Goal: Information Seeking & Learning: Check status

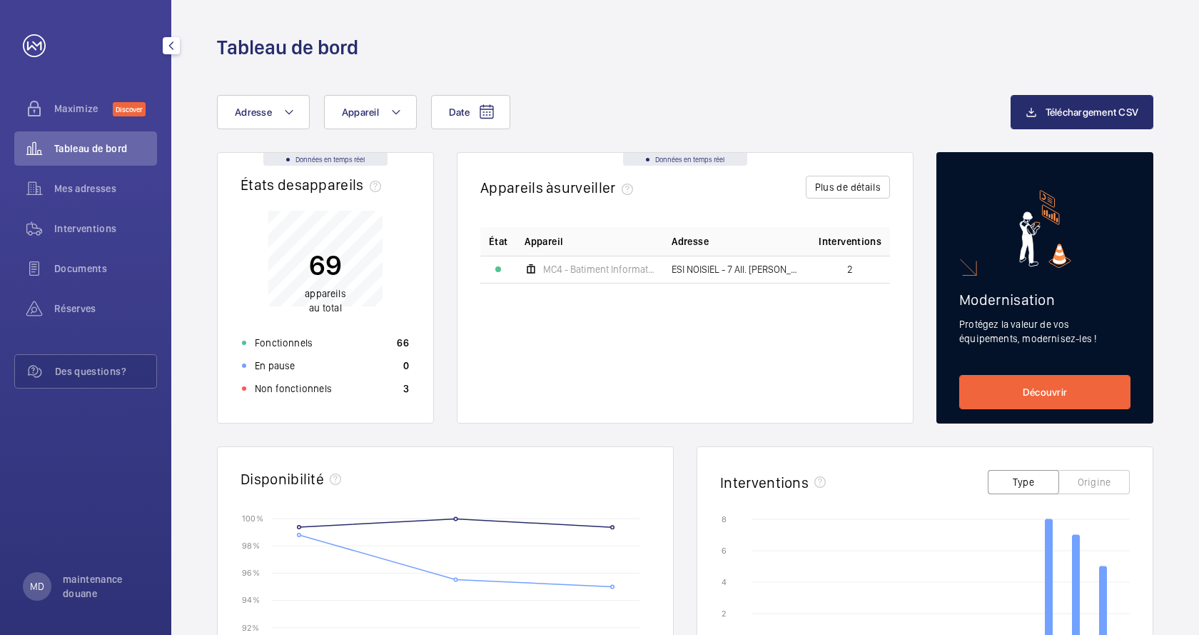
click at [88, 183] on span "Mes adresses" at bounding box center [105, 188] width 103 height 14
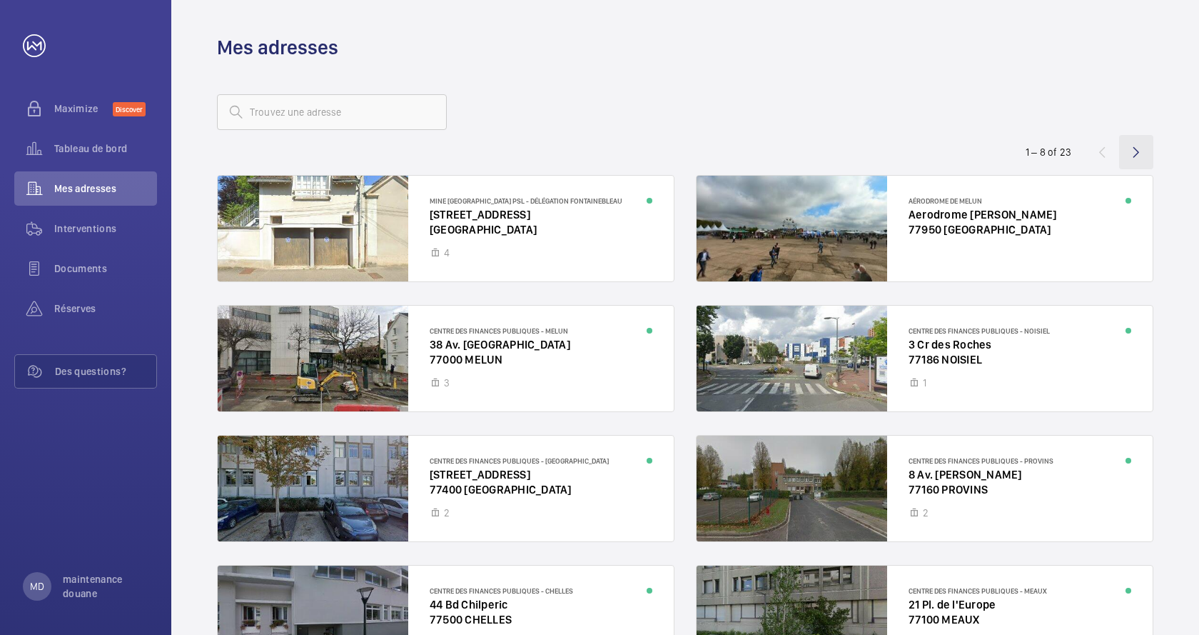
click at [1137, 148] on wm-front-icon-button at bounding box center [1136, 152] width 34 height 34
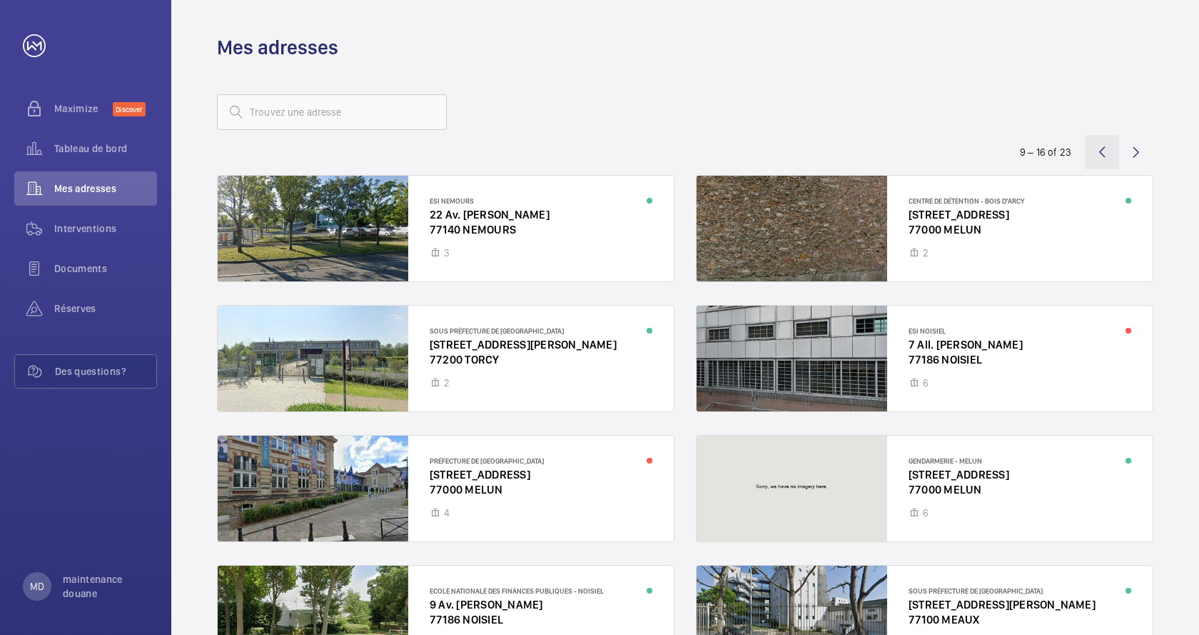
click at [1100, 150] on wm-front-icon-button at bounding box center [1102, 152] width 34 height 34
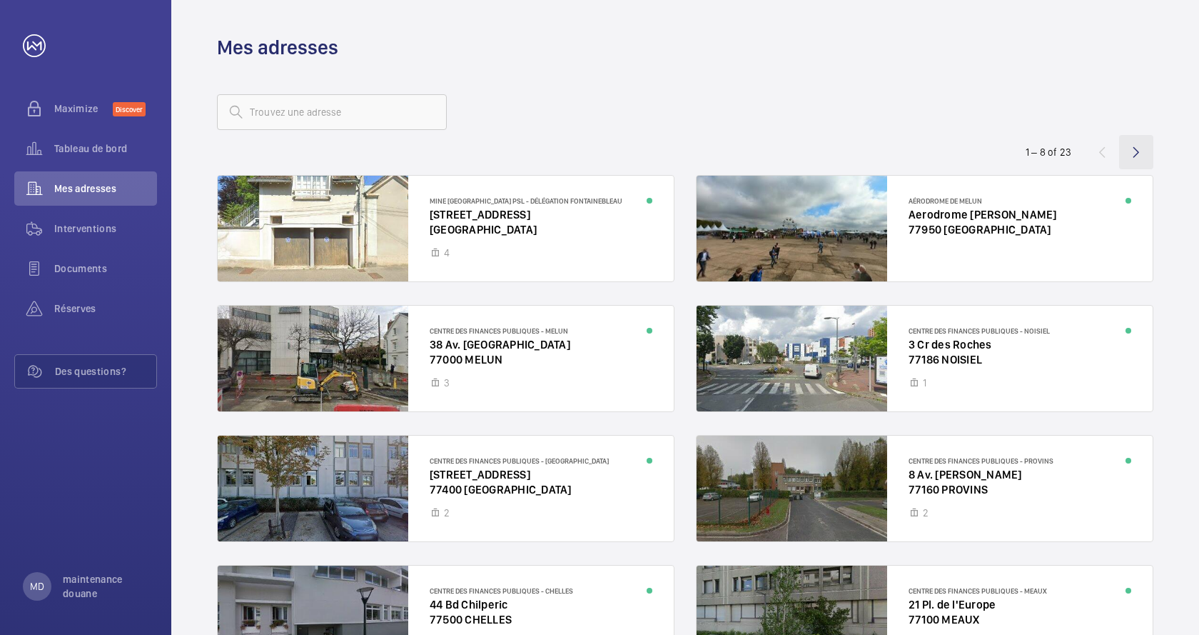
click at [1139, 150] on wm-front-icon-button at bounding box center [1136, 152] width 34 height 34
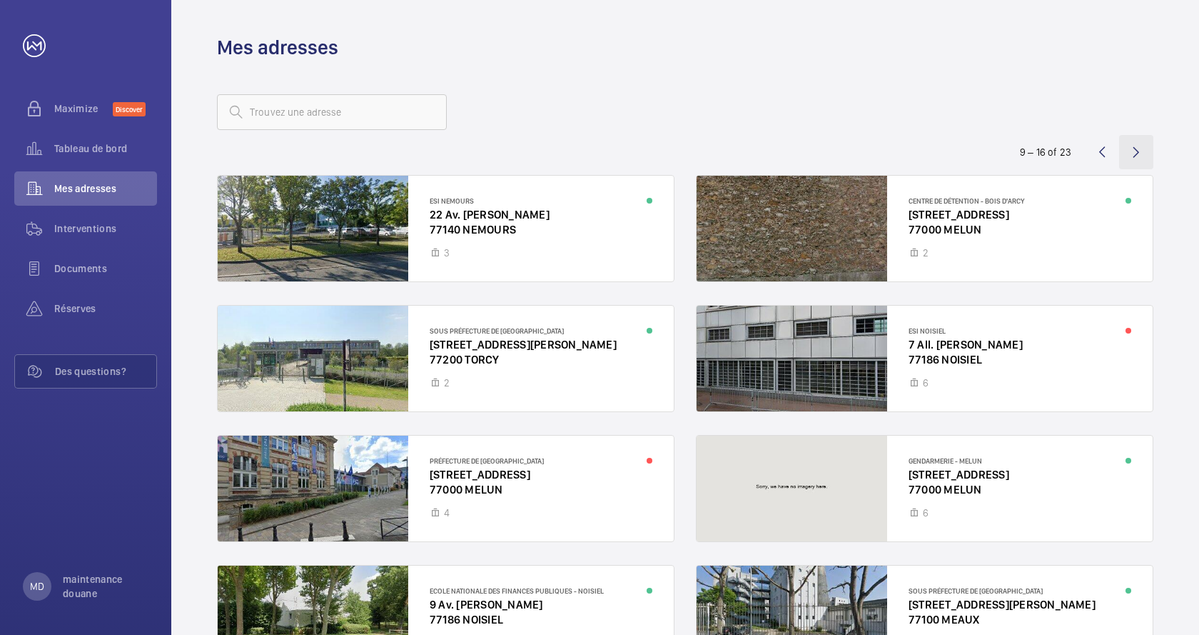
click at [1139, 150] on wm-front-icon-button at bounding box center [1136, 152] width 34 height 34
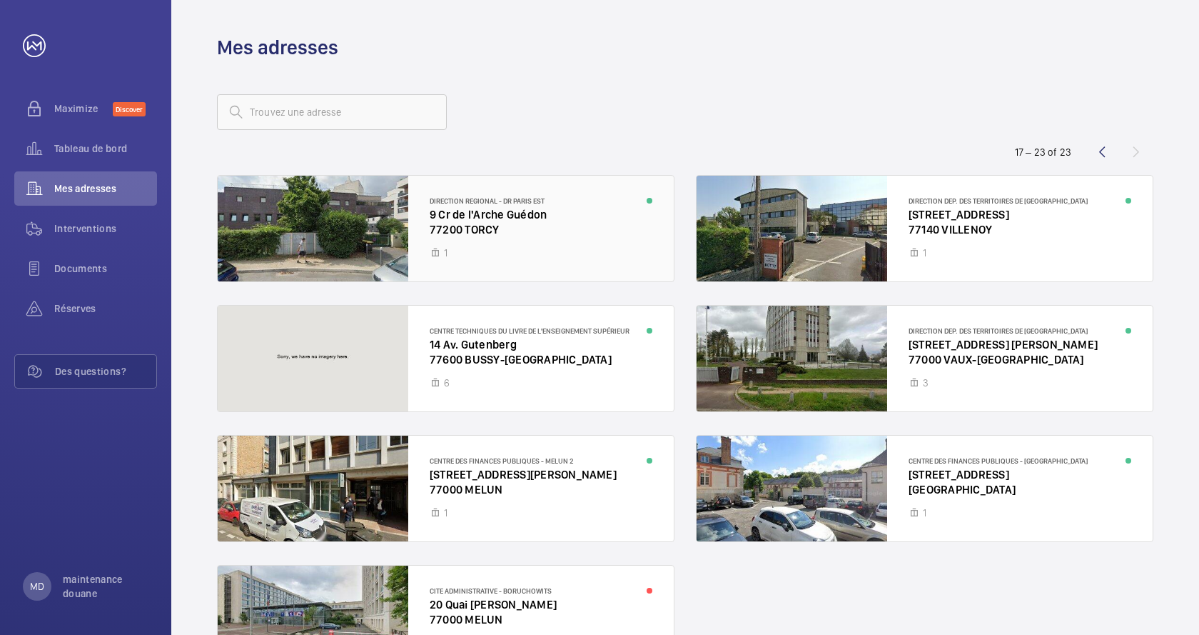
click at [497, 211] on div at bounding box center [446, 229] width 456 height 106
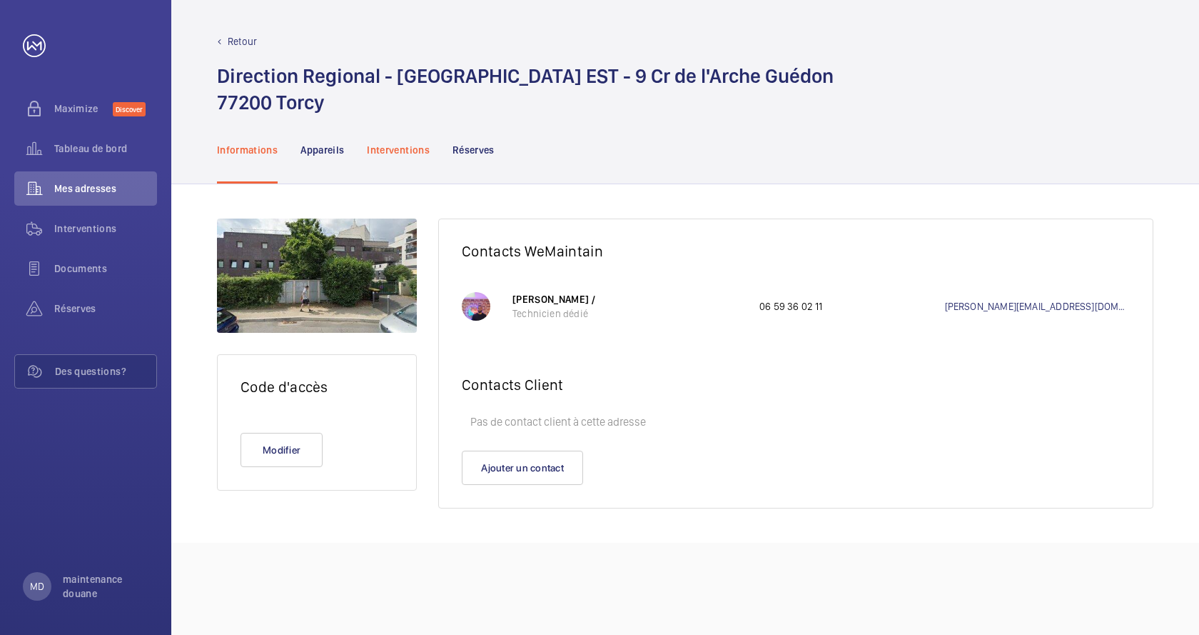
click at [385, 153] on p "Interventions" at bounding box center [398, 150] width 63 height 14
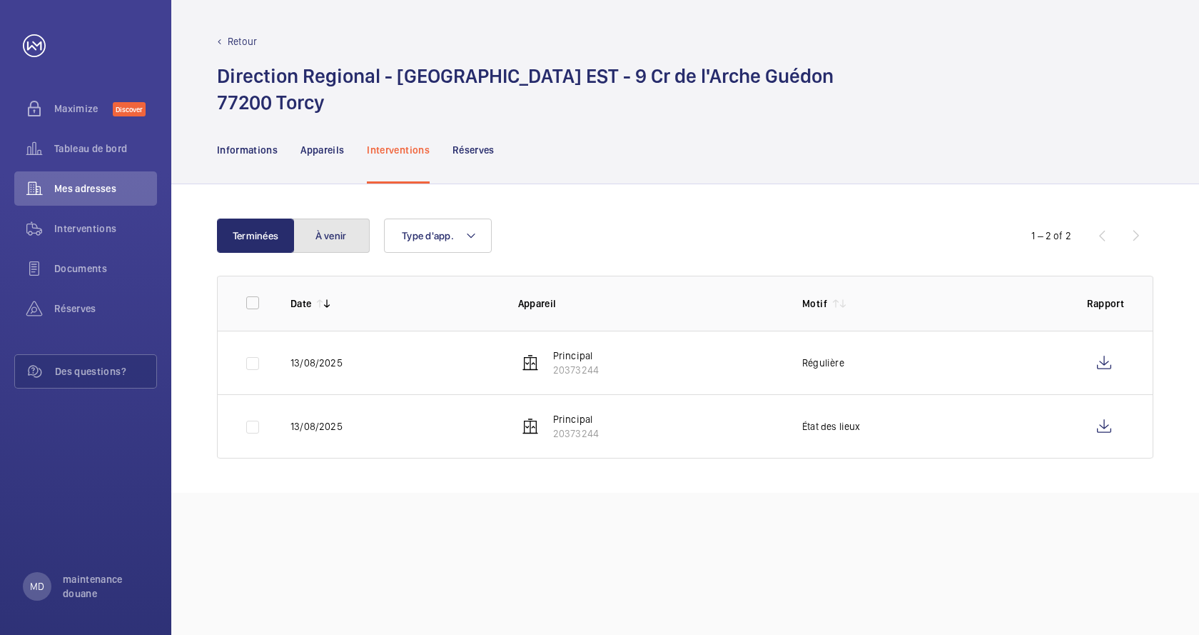
click at [346, 235] on button "À venir" at bounding box center [331, 235] width 77 height 34
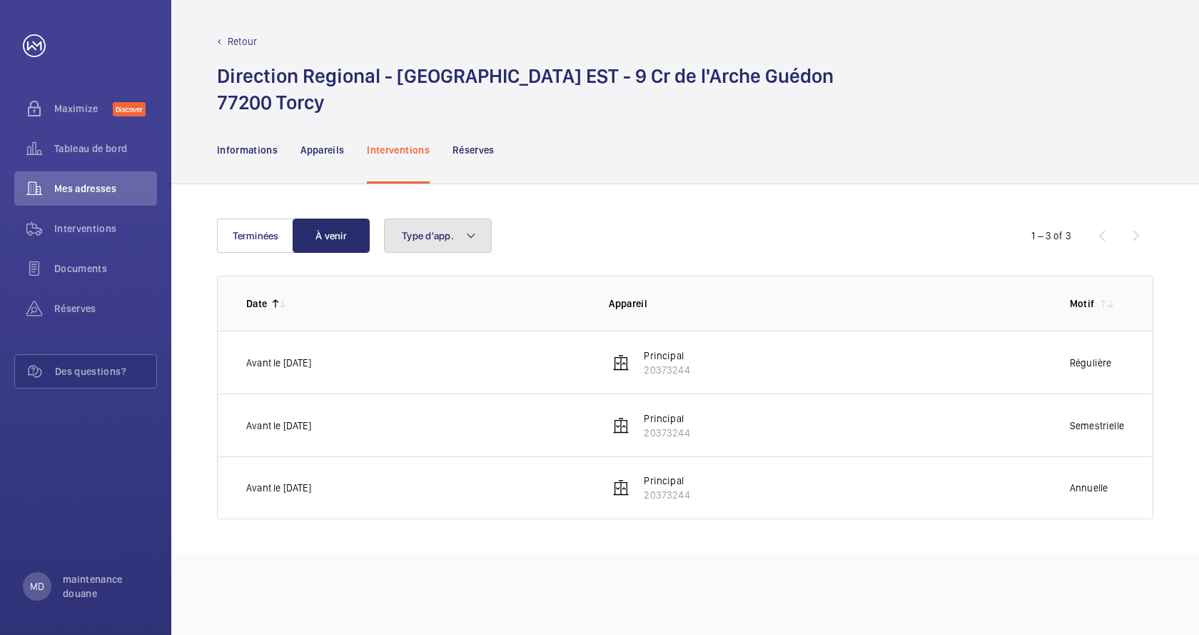
click at [478, 233] on button "Type d'app." at bounding box center [438, 235] width 108 height 34
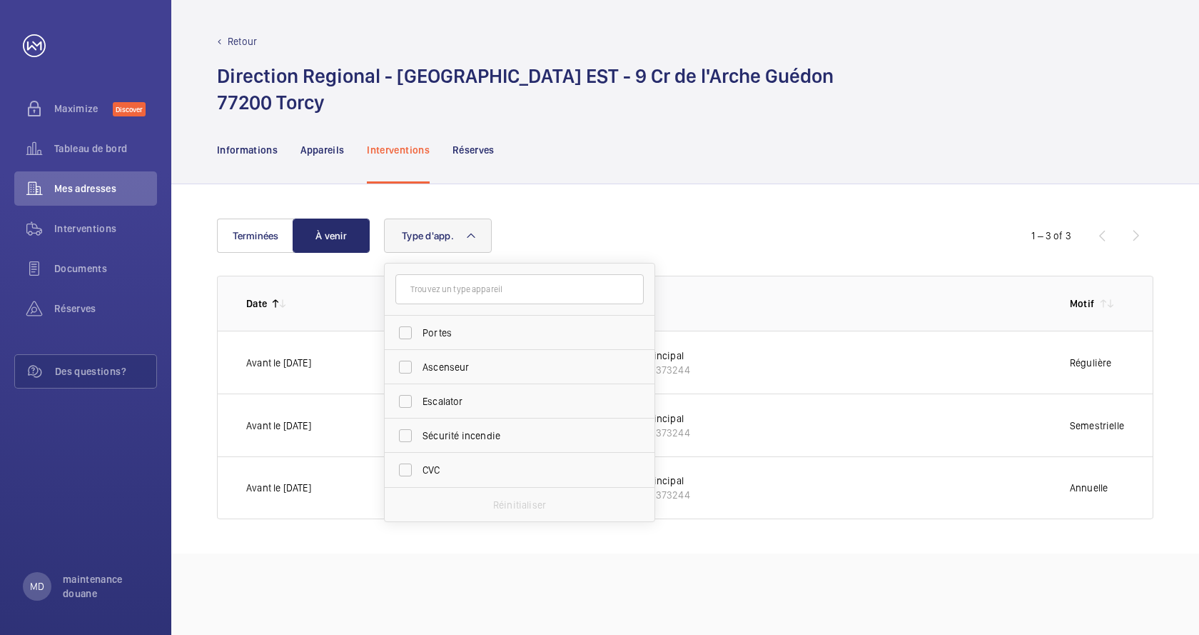
click at [691, 232] on div "Type d'app. Portes Ascenseur Escalator Sécurité incendie CVC Réinitialiser" at bounding box center [683, 235] width 598 height 34
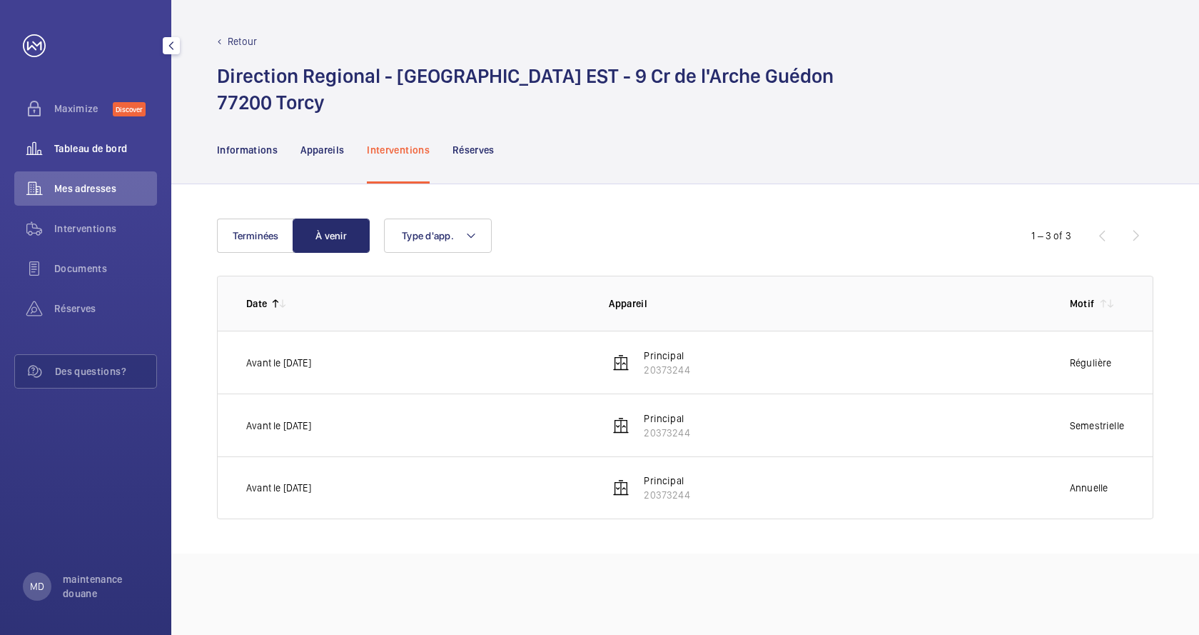
click at [86, 146] on span "Tableau de bord" at bounding box center [105, 148] width 103 height 14
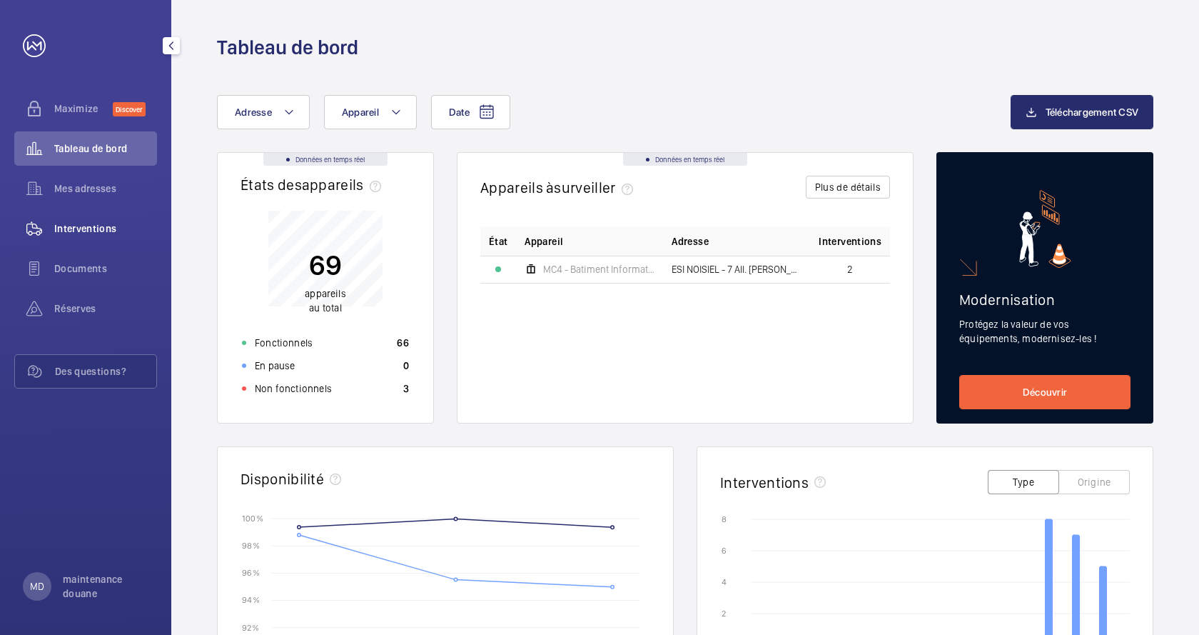
click at [66, 226] on span "Interventions" at bounding box center [105, 228] width 103 height 14
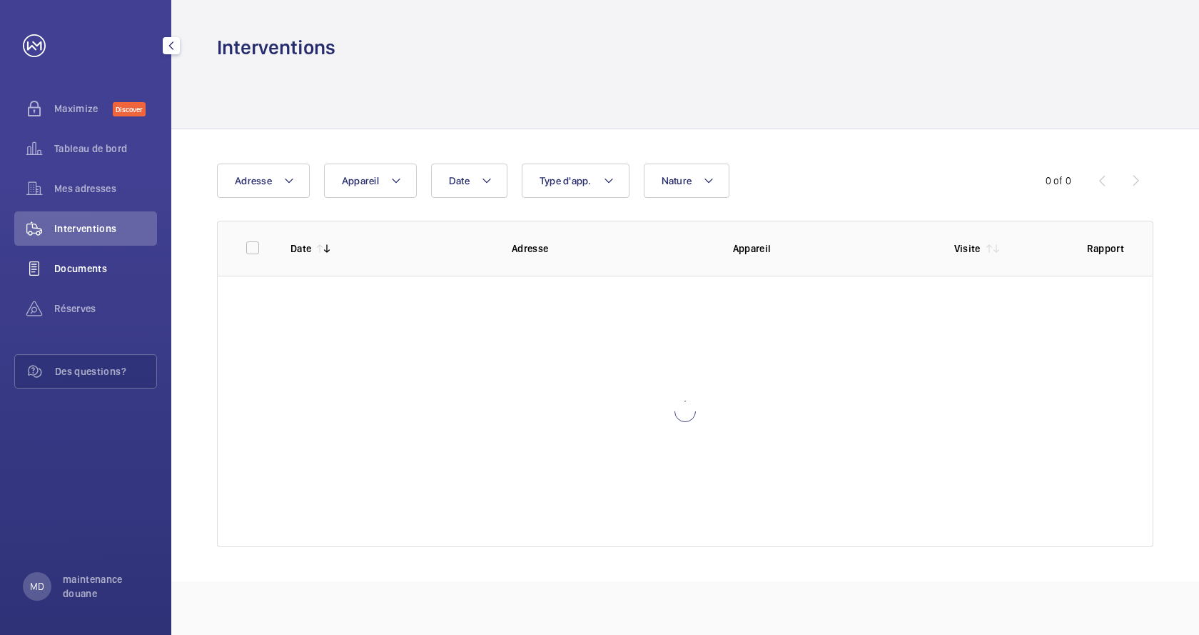
click at [73, 269] on span "Documents" at bounding box center [105, 268] width 103 height 14
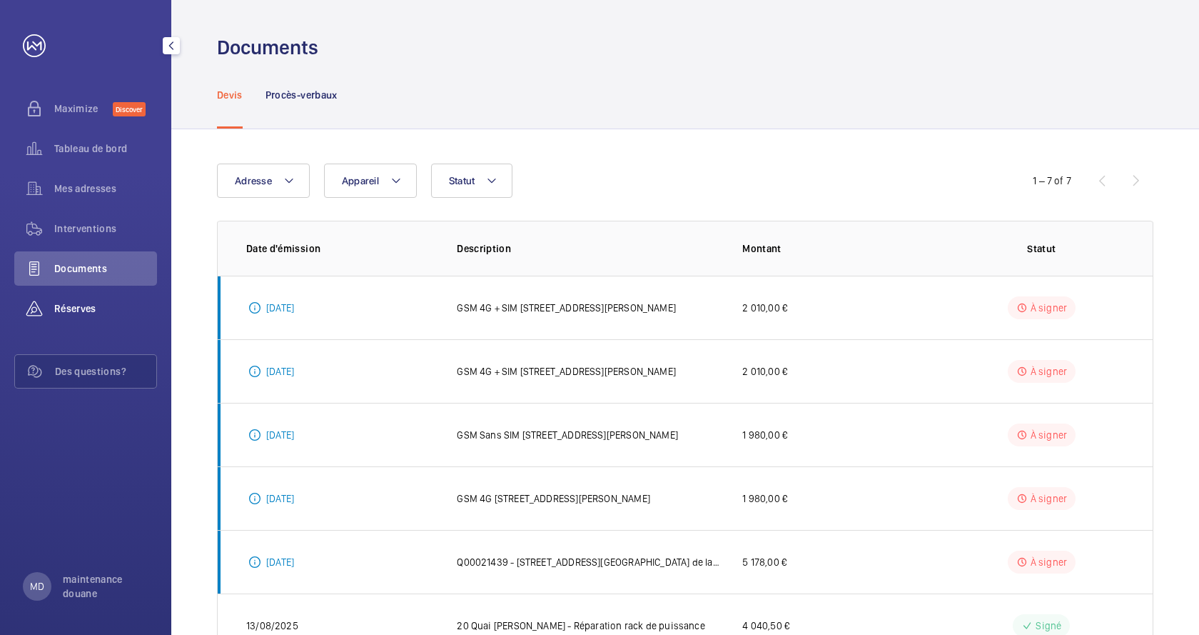
click at [62, 313] on span "Réserves" at bounding box center [105, 308] width 103 height 14
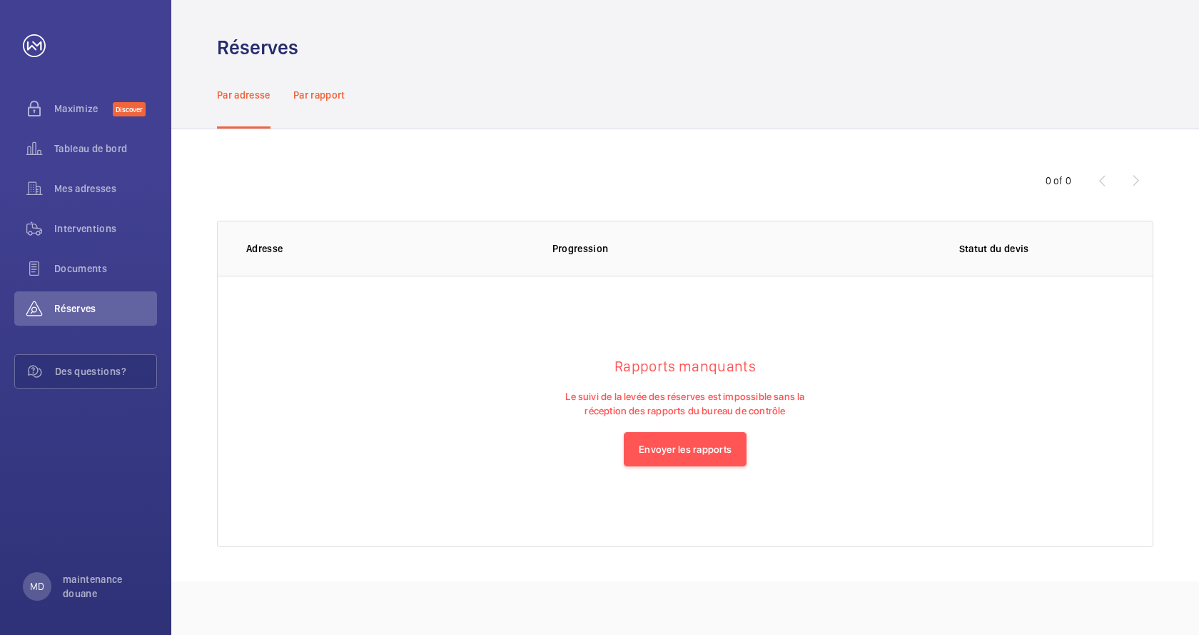
click at [318, 101] on p "Par rapport" at bounding box center [319, 95] width 52 height 14
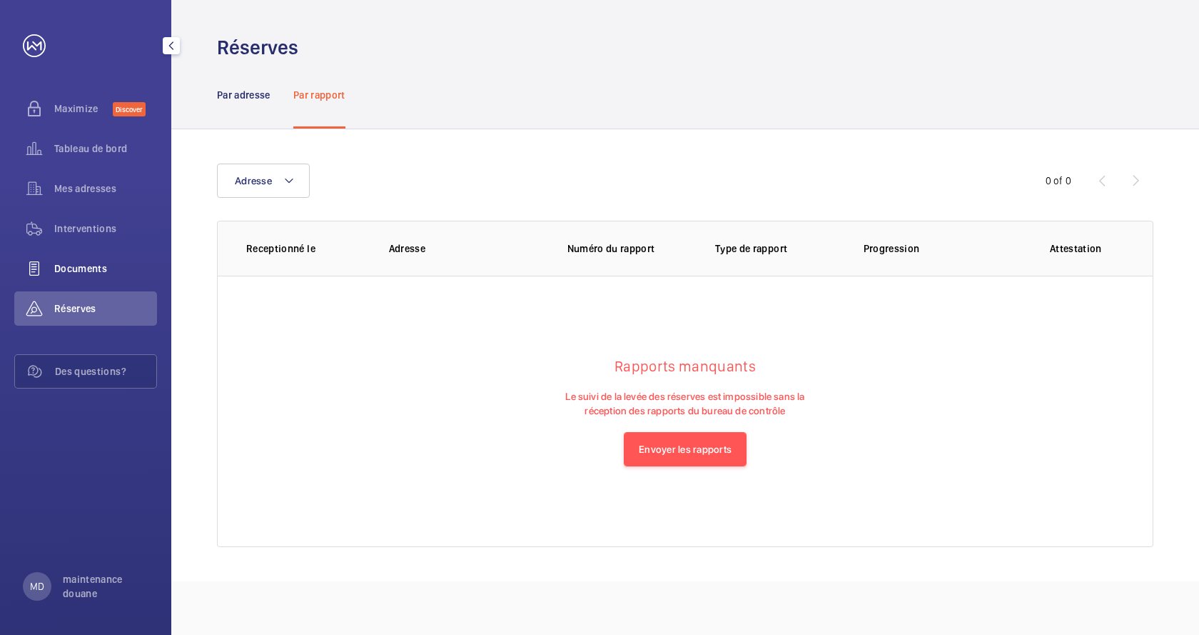
click at [96, 266] on span "Documents" at bounding box center [105, 268] width 103 height 14
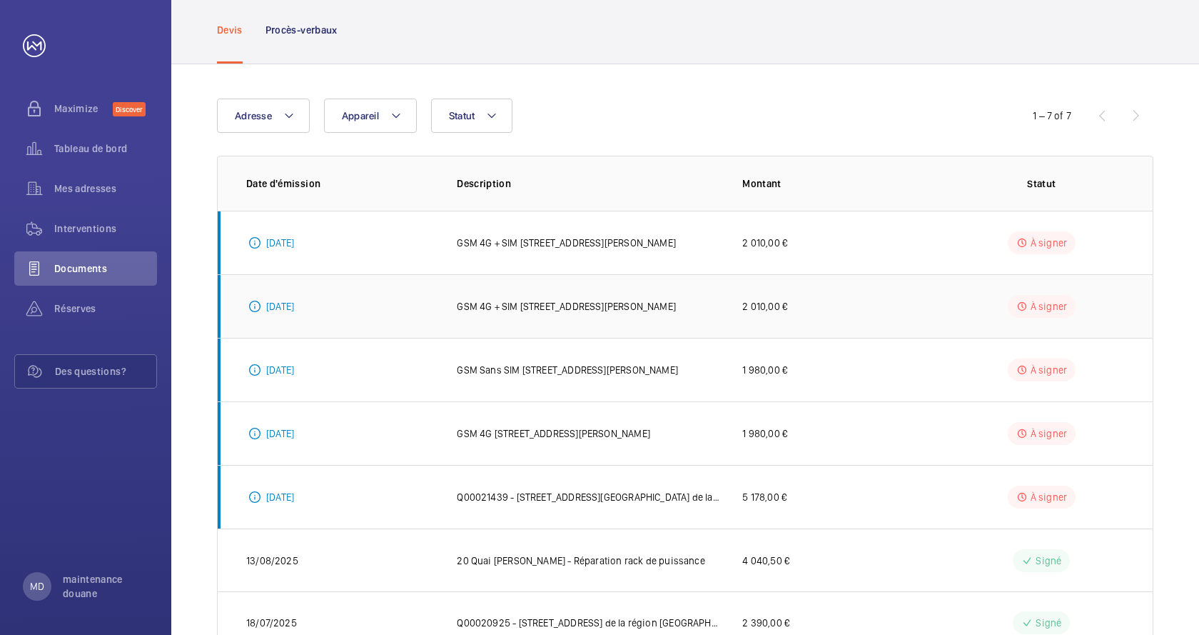
scroll to position [119, 0]
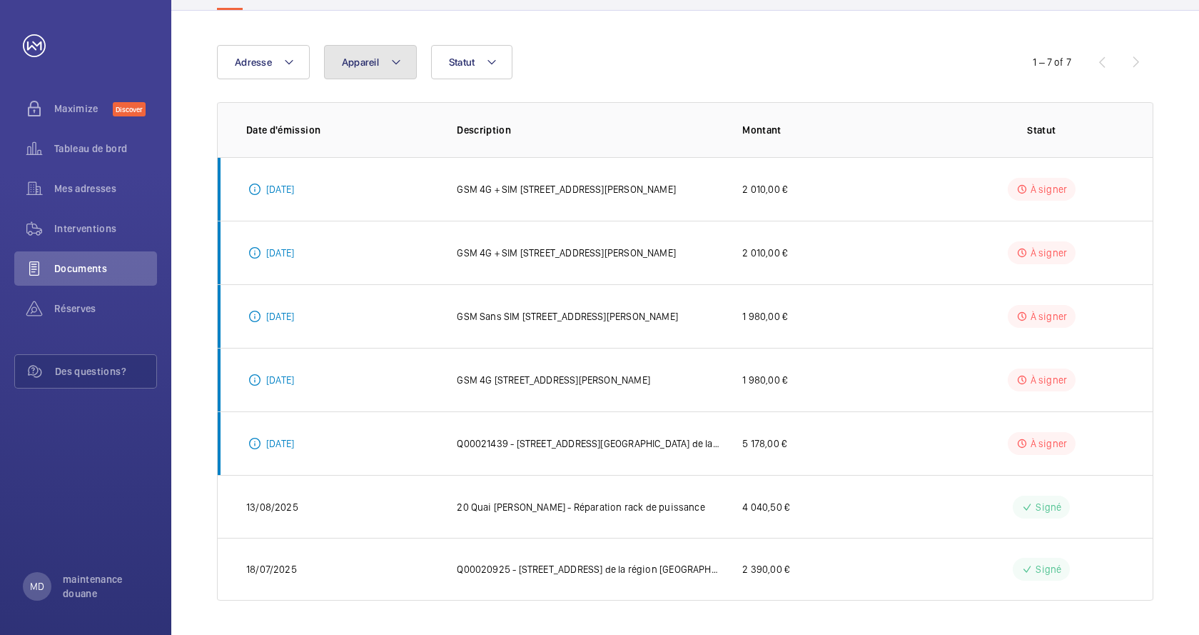
click at [395, 70] on mat-icon at bounding box center [395, 62] width 11 height 17
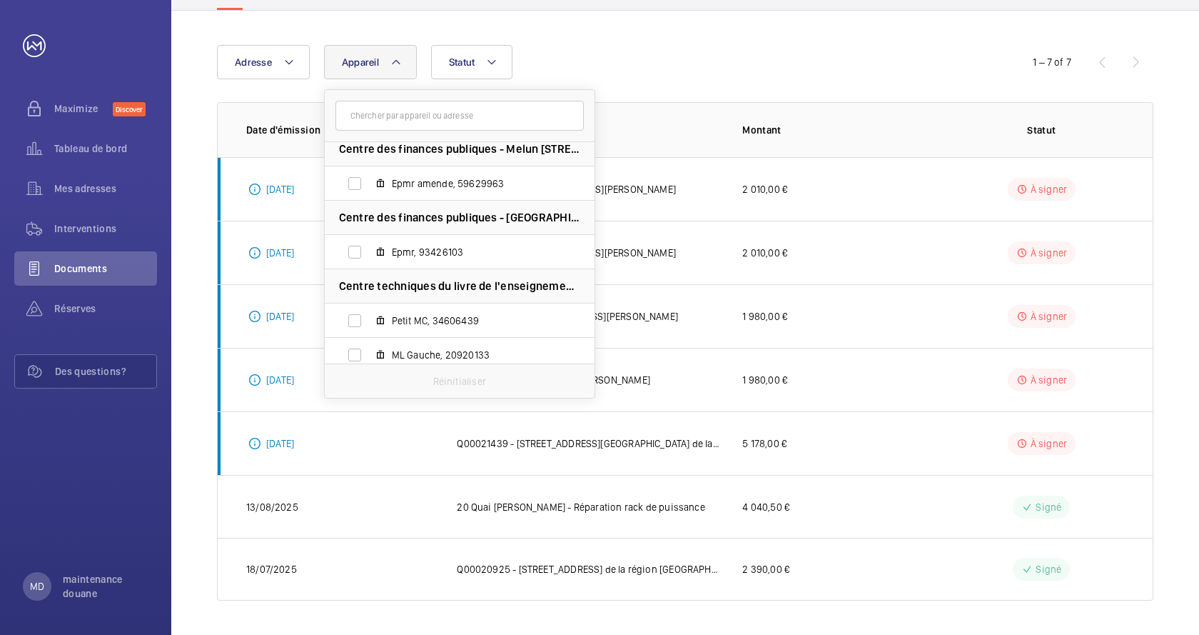
scroll to position [2931, 0]
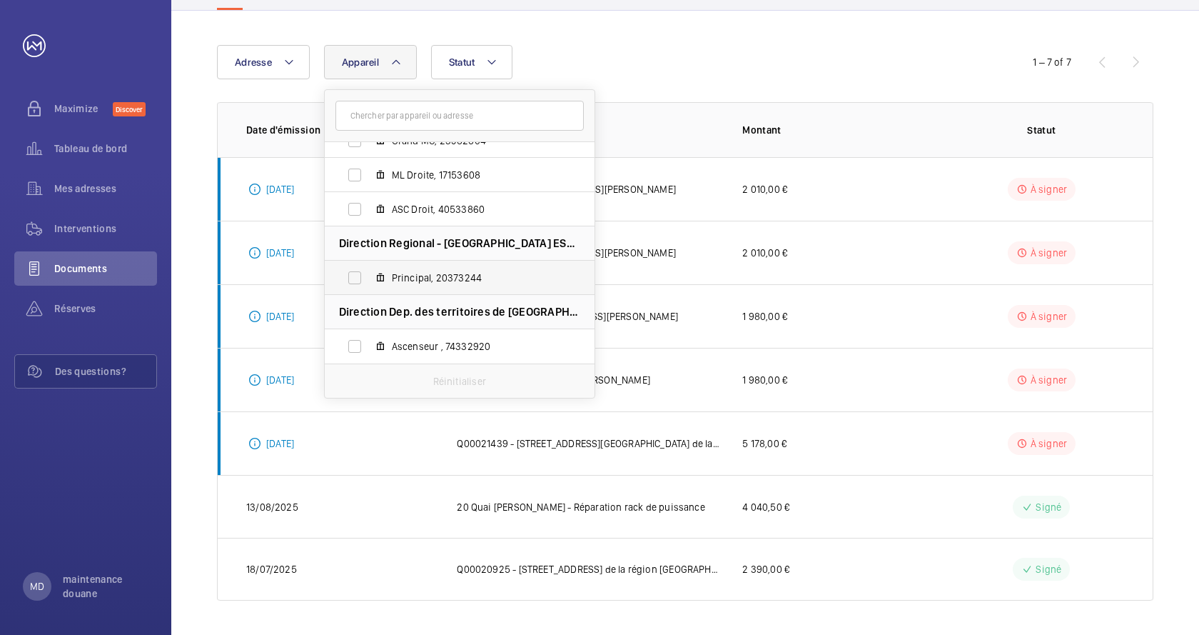
click at [464, 275] on span "Principal, 20373244" at bounding box center [475, 278] width 166 height 14
click at [369, 275] on input "Principal, 20373244" at bounding box center [355, 277] width 29 height 29
checkbox input "true"
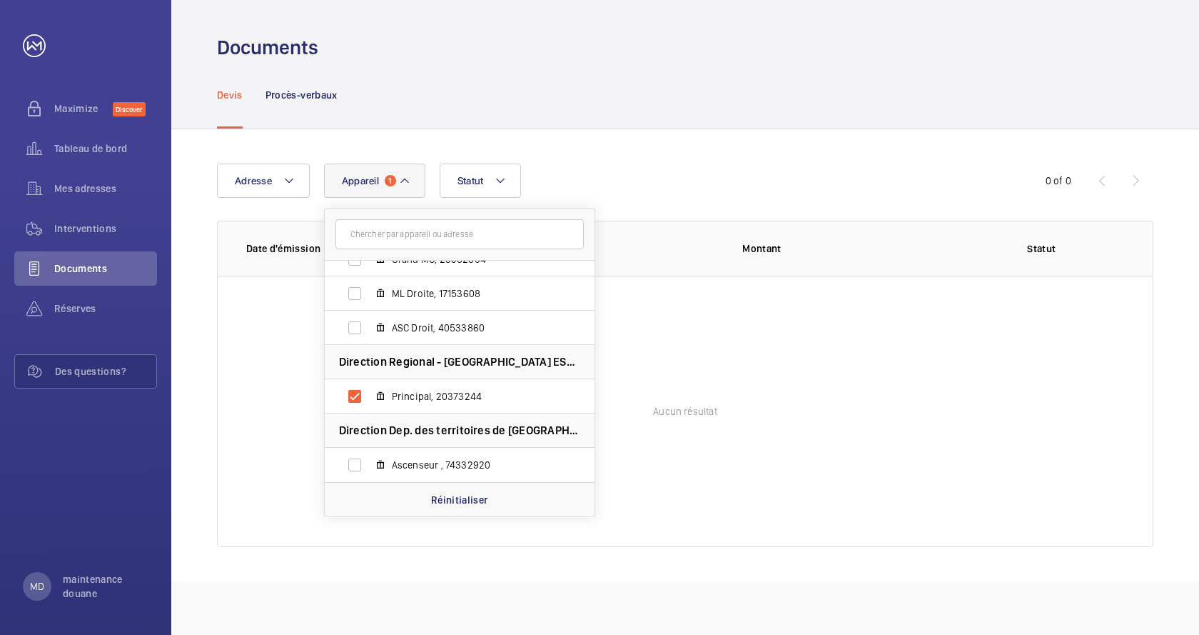
click at [759, 365] on wm-front-table-empty-state "Aucun résultat" at bounding box center [685, 411] width 935 height 271
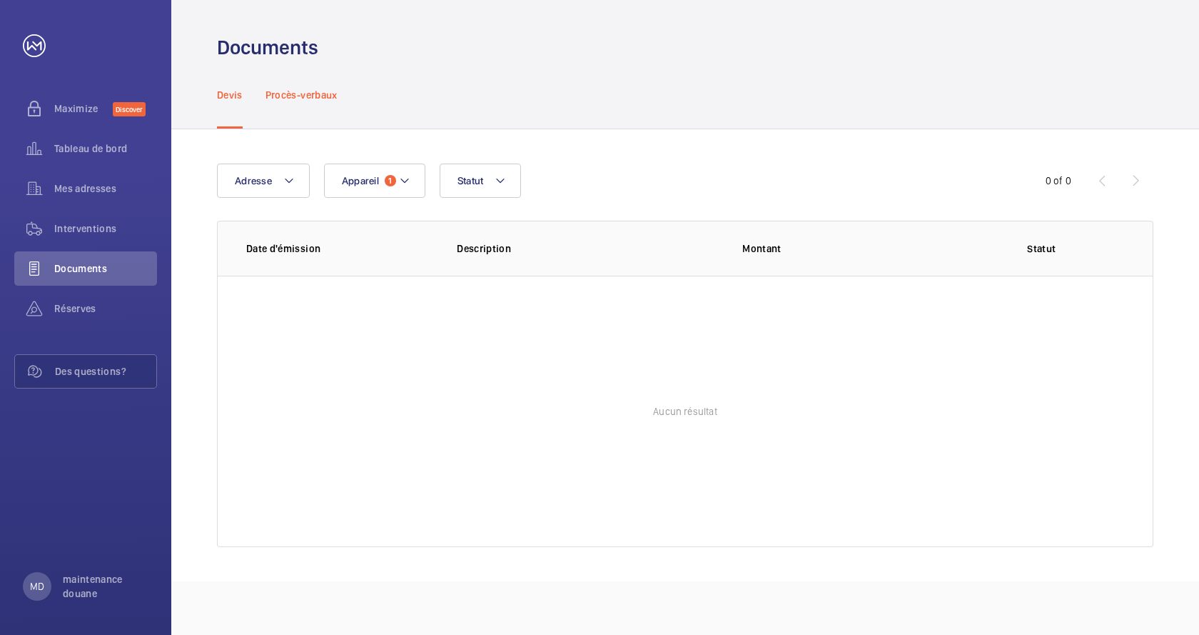
click at [304, 94] on p "Procès-verbaux" at bounding box center [302, 95] width 72 height 14
click at [239, 96] on p "Devis" at bounding box center [230, 95] width 26 height 14
click at [98, 148] on span "Tableau de bord" at bounding box center [105, 148] width 103 height 14
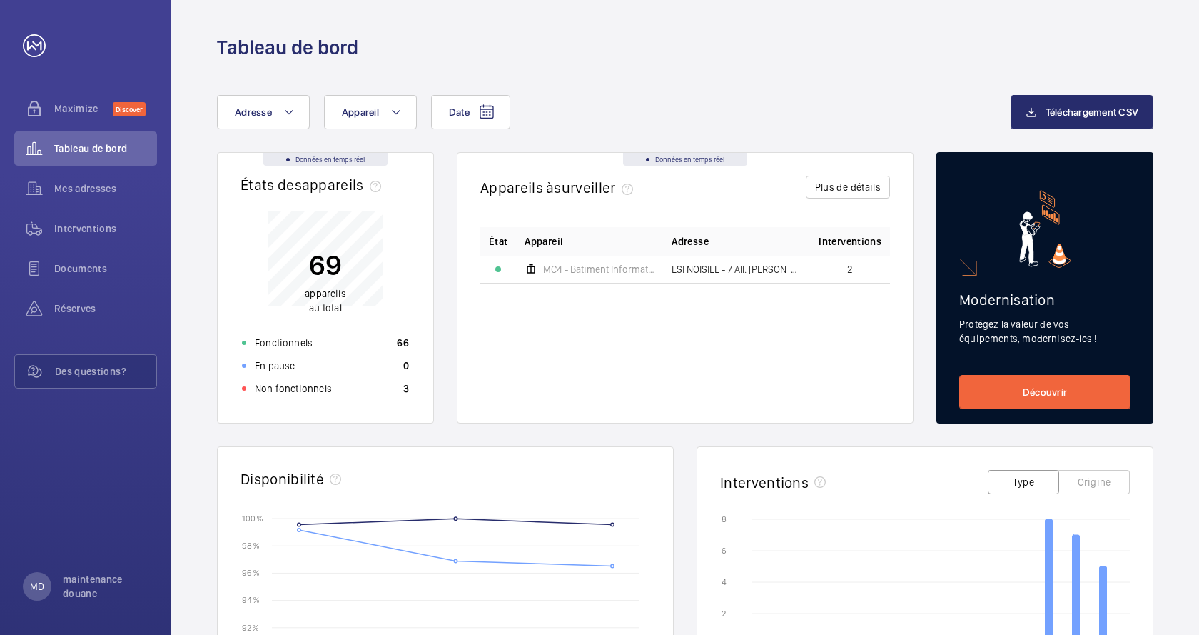
click at [437, 223] on div "Données en temps réel États des appareils﻿ 69 appareils au total Fonctionnels 6…" at bounding box center [685, 581] width 937 height 859
click at [582, 268] on span "MC4 - Batiment Informatique - 63027" at bounding box center [598, 269] width 111 height 10
click at [498, 270] on div at bounding box center [498, 269] width 6 height 6
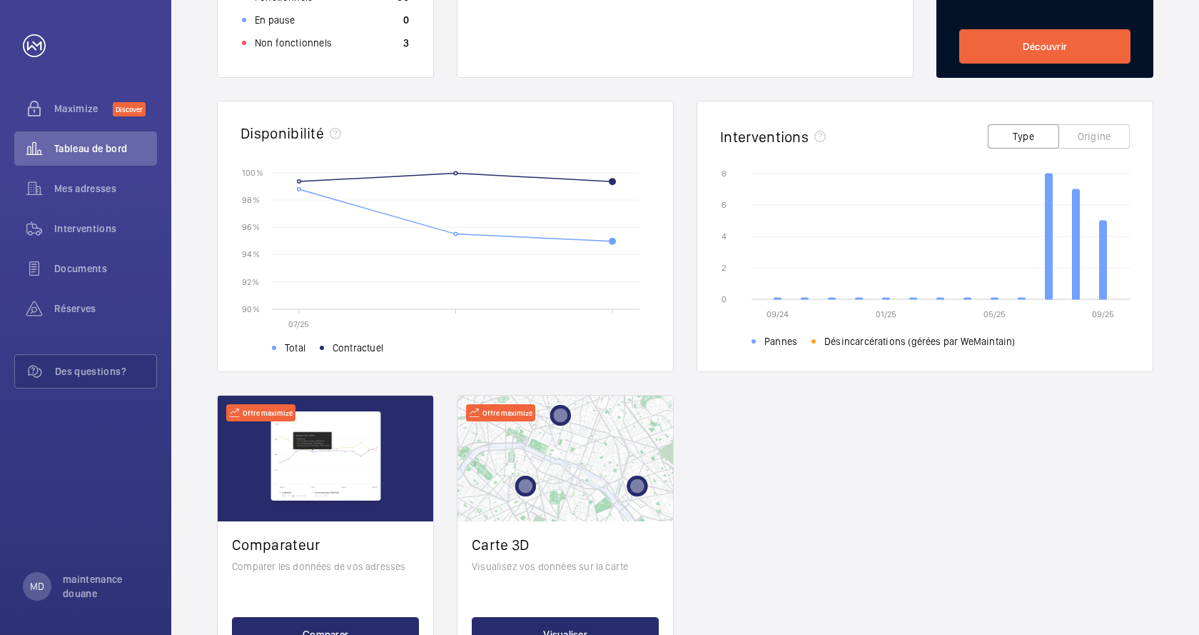
scroll to position [326, 0]
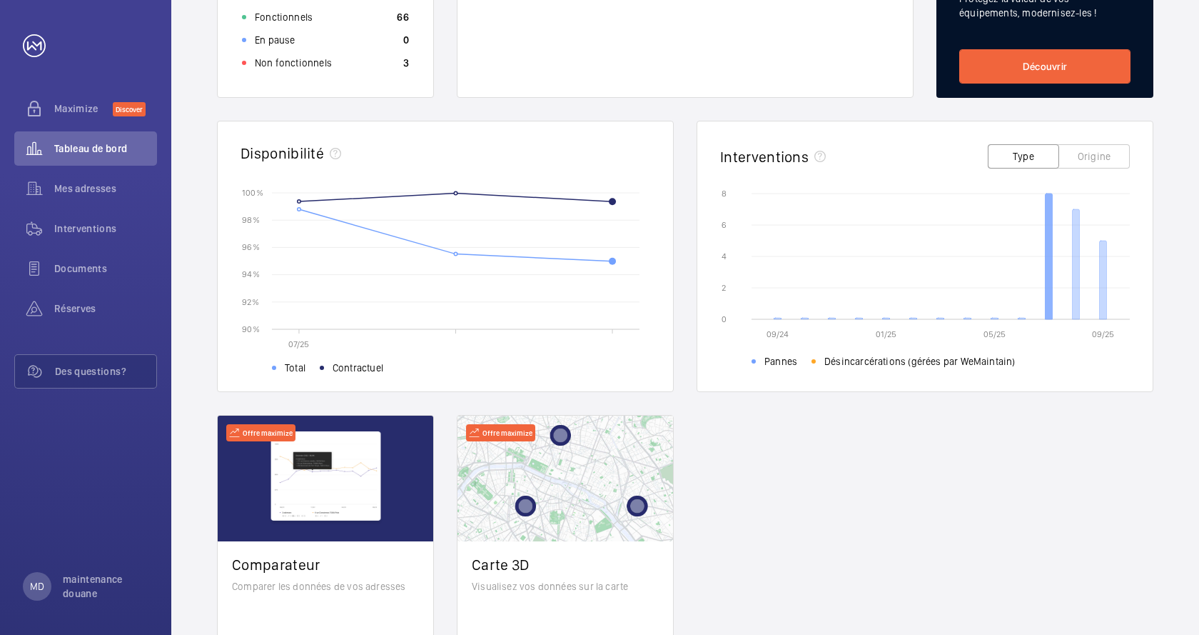
click at [1047, 245] on icon at bounding box center [1049, 256] width 7 height 126
click at [1086, 159] on button "Origine" at bounding box center [1094, 156] width 71 height 24
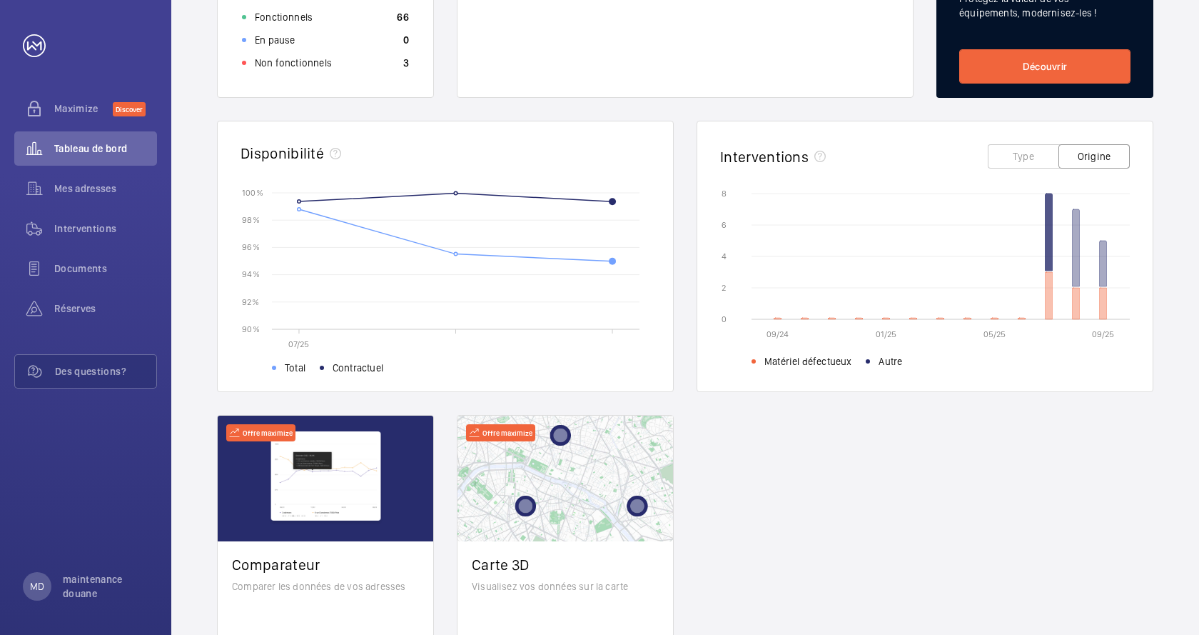
click at [1052, 225] on icon at bounding box center [1049, 231] width 7 height 77
click at [1048, 229] on icon at bounding box center [1049, 231] width 7 height 77
click at [1002, 400] on div "Données en temps réel États des appareils﻿ 69 appareils au total Fonctionnels 6…" at bounding box center [685, 256] width 937 height 859
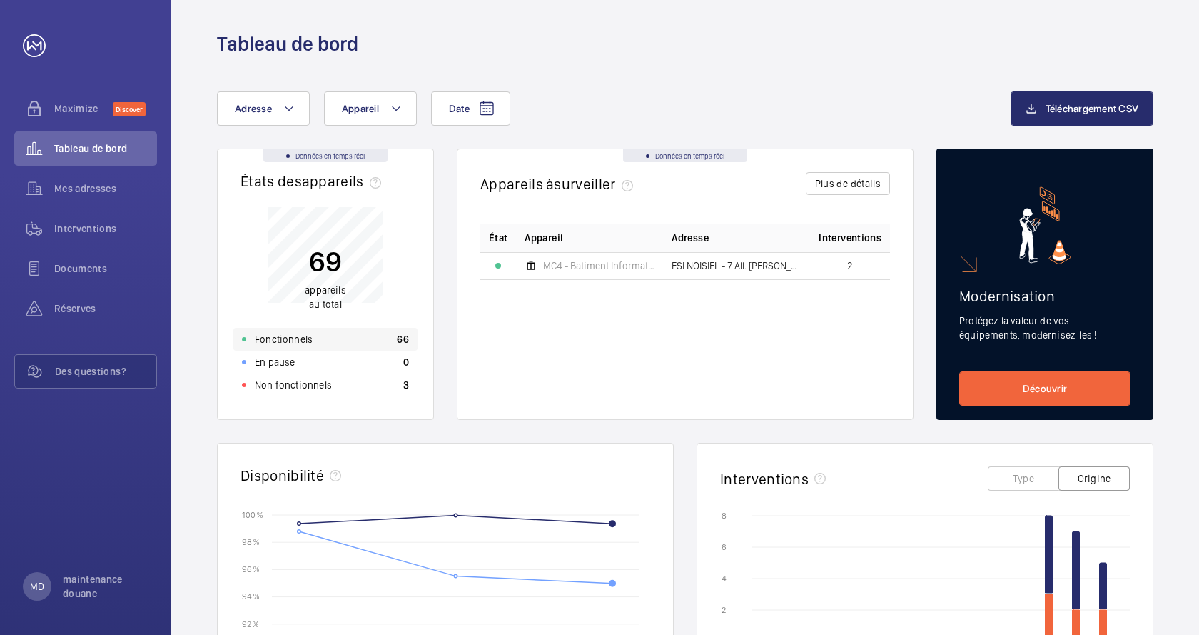
scroll to position [0, 0]
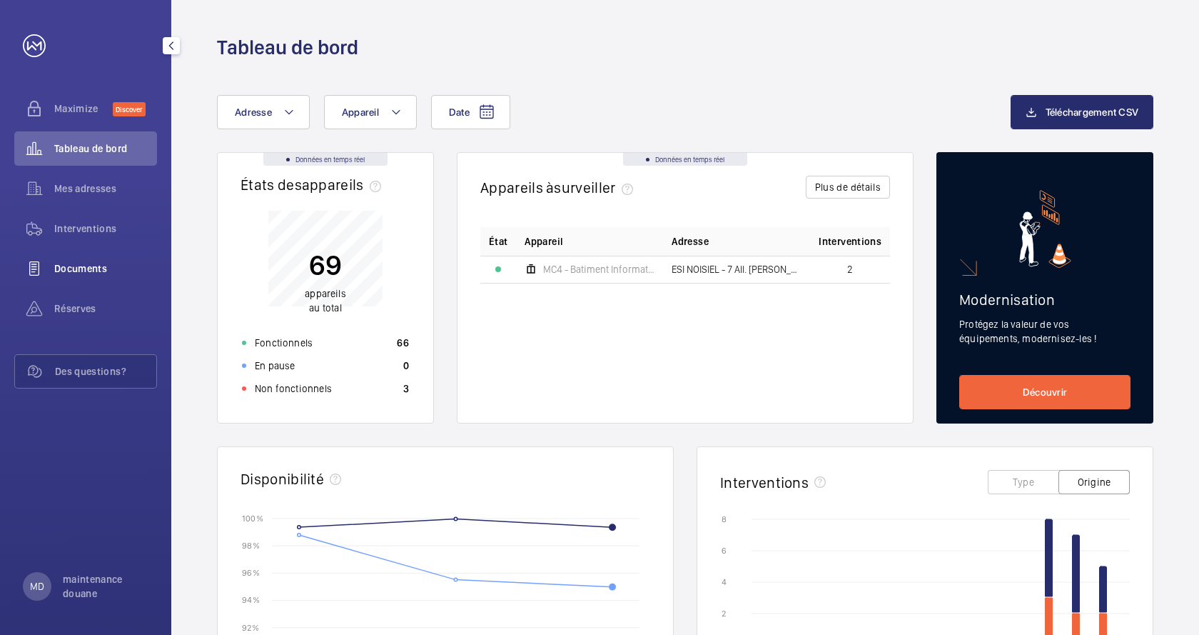
click at [69, 261] on span "Documents" at bounding box center [105, 268] width 103 height 14
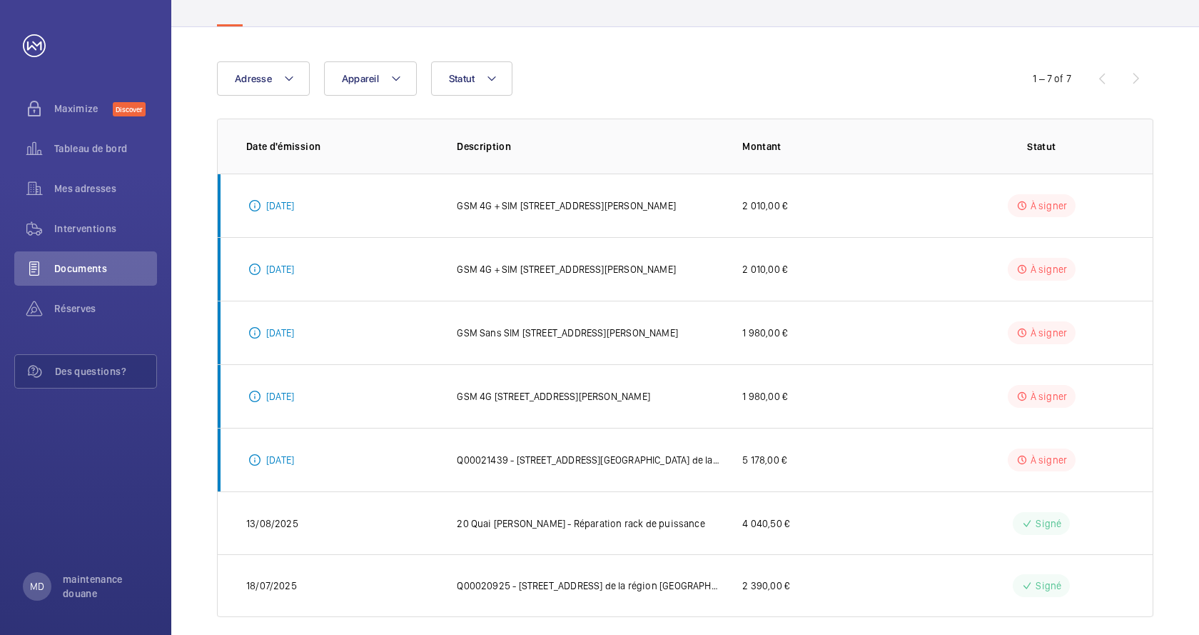
scroll to position [119, 0]
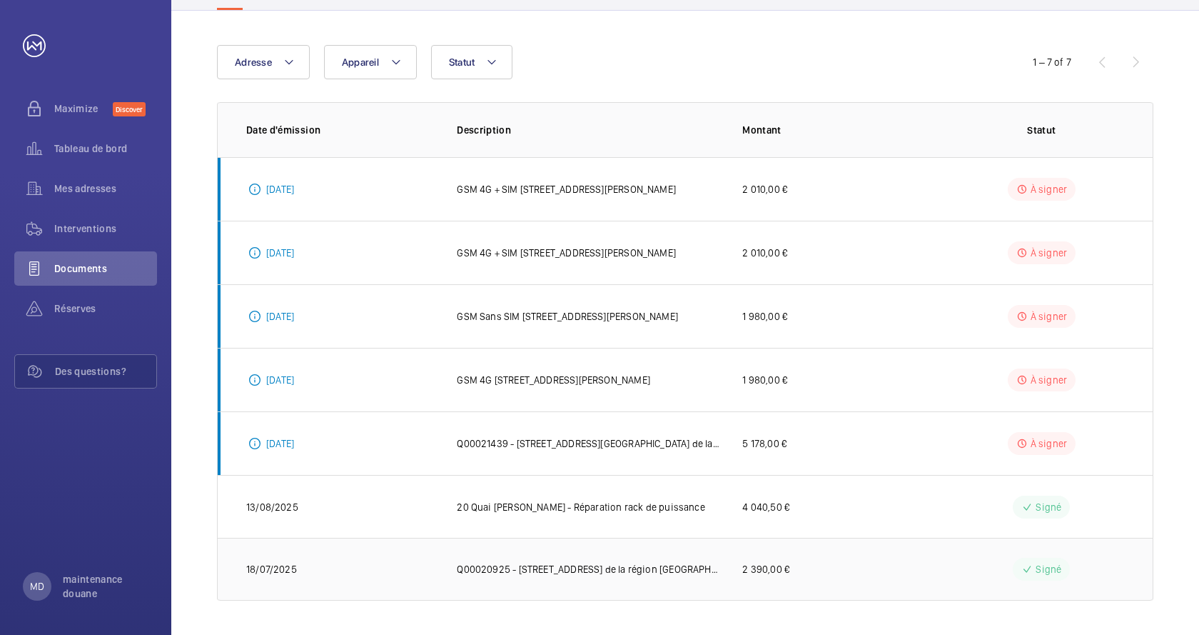
click at [620, 573] on p "Q00020925 - [STREET_ADDRESS] de la région [GEOGRAPHIC_DATA]" at bounding box center [588, 569] width 263 height 14
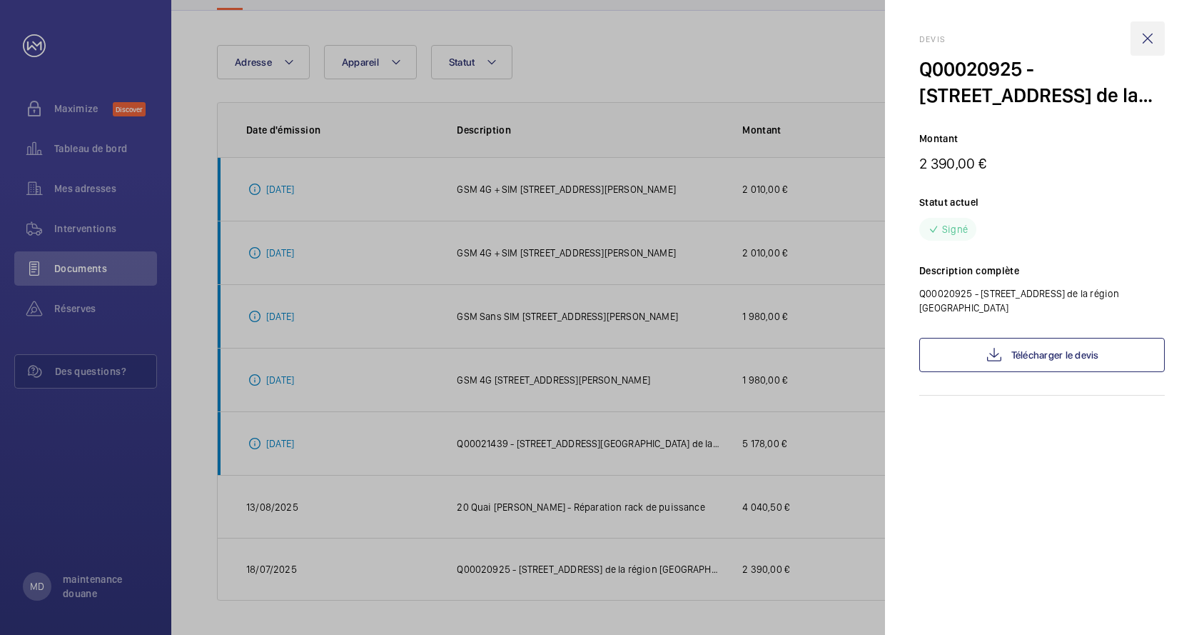
click at [1148, 46] on wm-front-icon-button at bounding box center [1148, 38] width 34 height 34
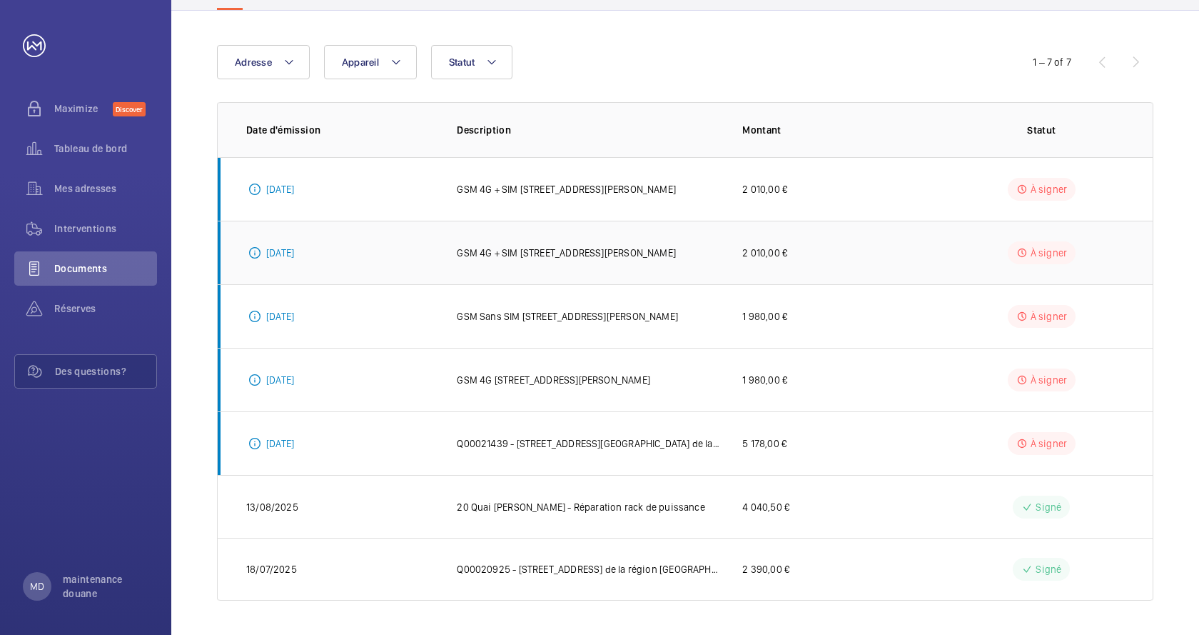
click at [548, 253] on p "GSM 4G + SIM [STREET_ADDRESS][PERSON_NAME]" at bounding box center [566, 253] width 219 height 14
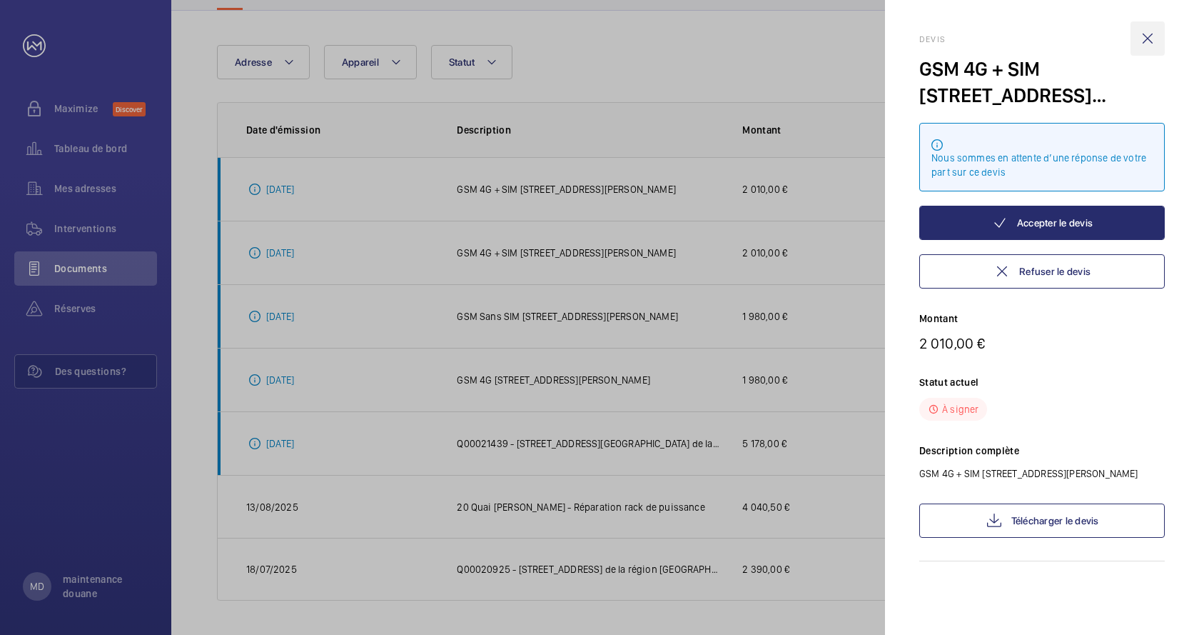
click at [1147, 41] on wm-front-icon-button at bounding box center [1148, 38] width 34 height 34
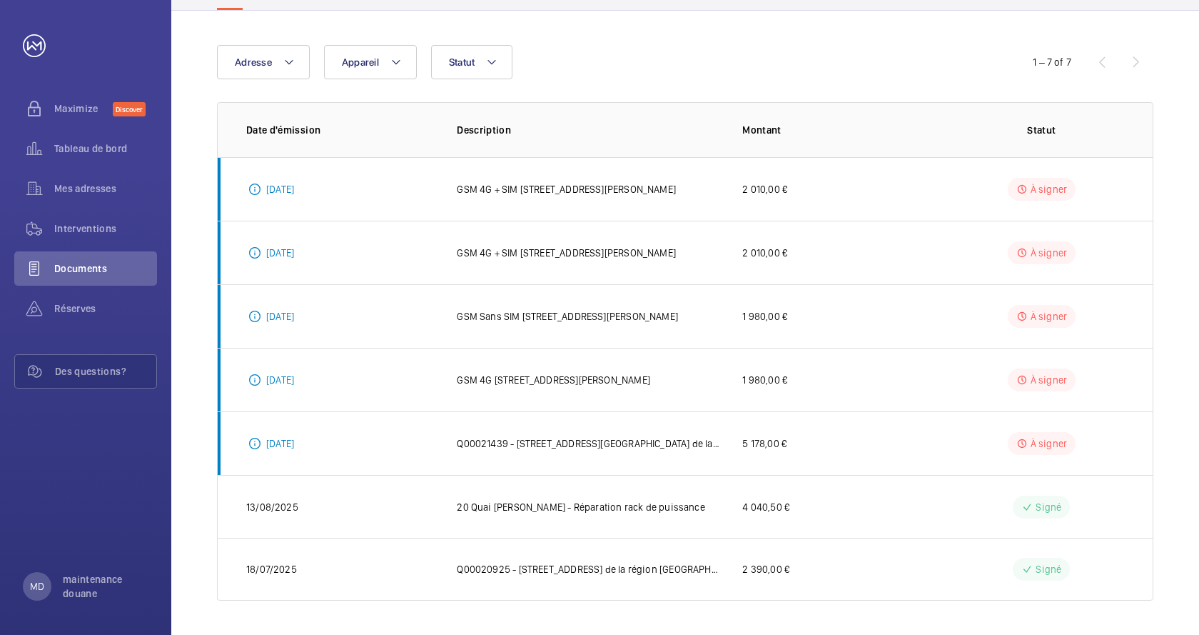
click at [188, 156] on div "Adresse Appareil Statut 1 – 7 of 7 Date d'émission Description Montant Statut […" at bounding box center [685, 323] width 1028 height 624
click at [201, 316] on div "Adresse Appareil Statut 1 – 7 of 7 Date d'émission Description Montant Statut […" at bounding box center [685, 323] width 1028 height 624
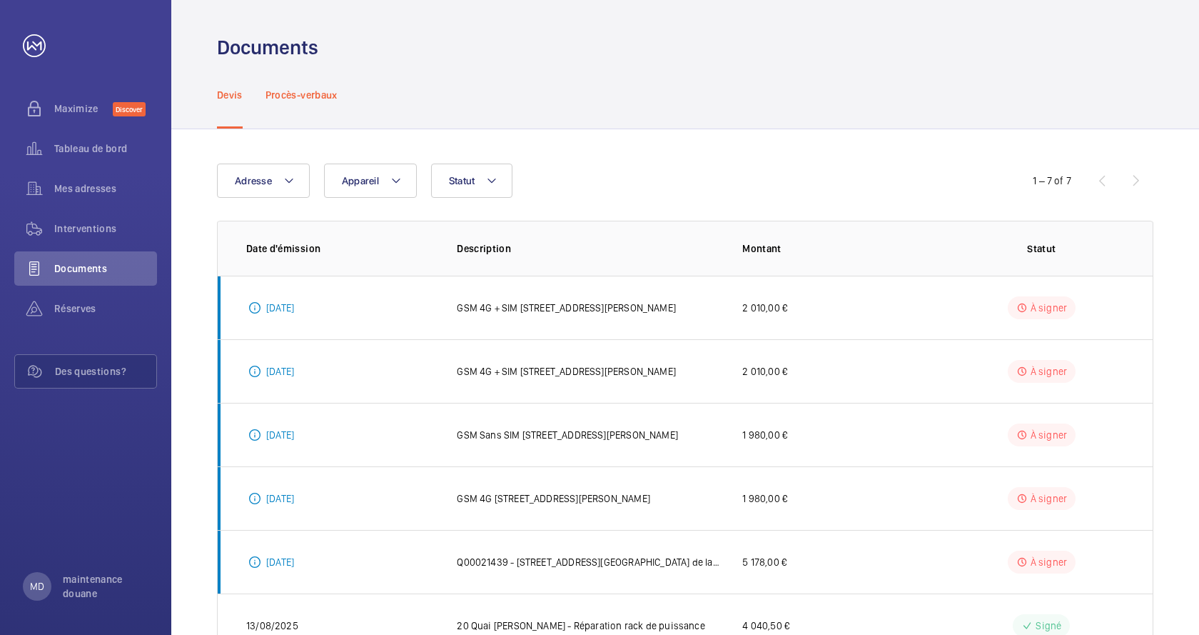
click at [316, 93] on p "Procès-verbaux" at bounding box center [302, 95] width 72 height 14
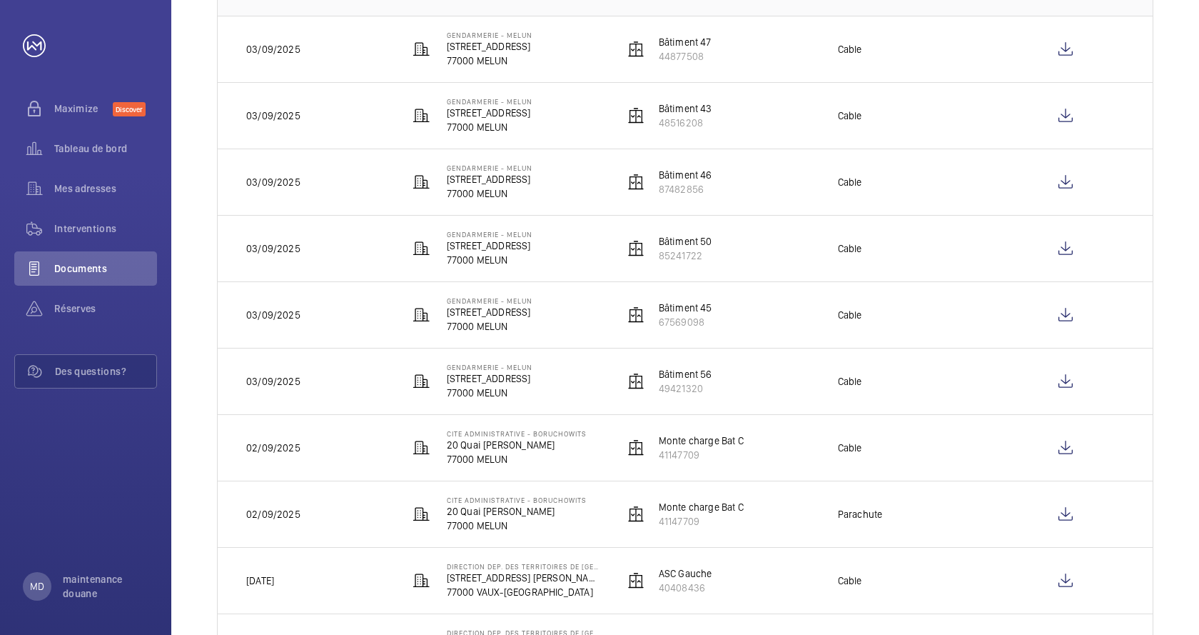
scroll to position [258, 0]
click at [1062, 513] on wm-front-icon-button at bounding box center [1066, 515] width 34 height 34
click at [79, 111] on span "Maximize" at bounding box center [83, 108] width 59 height 14
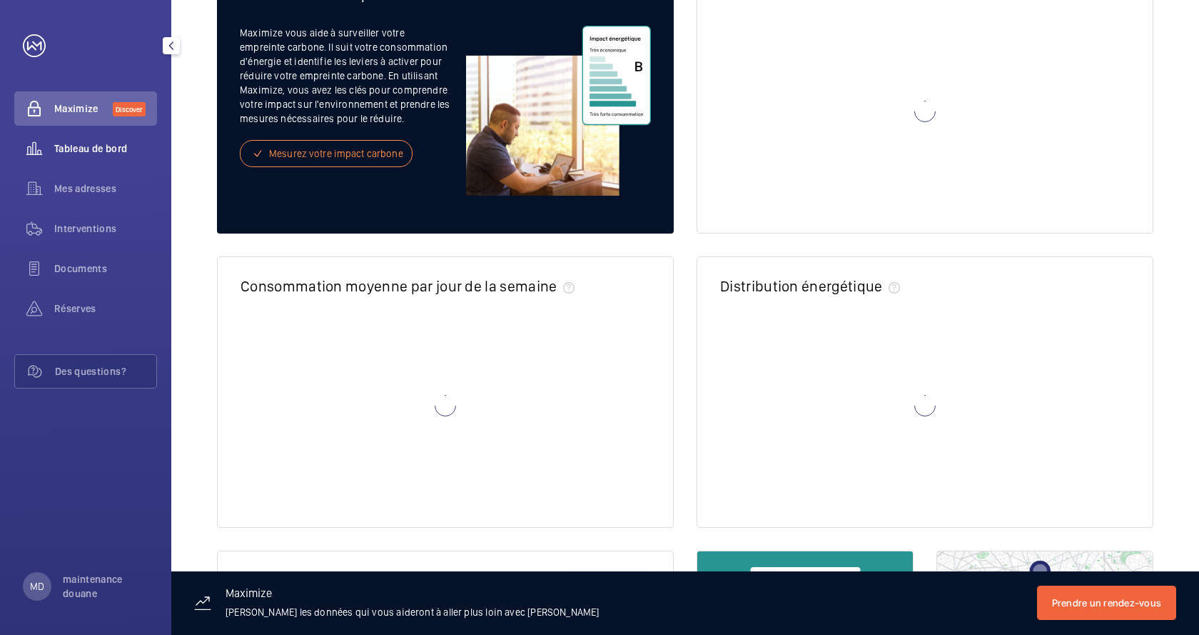
click at [75, 144] on span "Tableau de bord" at bounding box center [105, 148] width 103 height 14
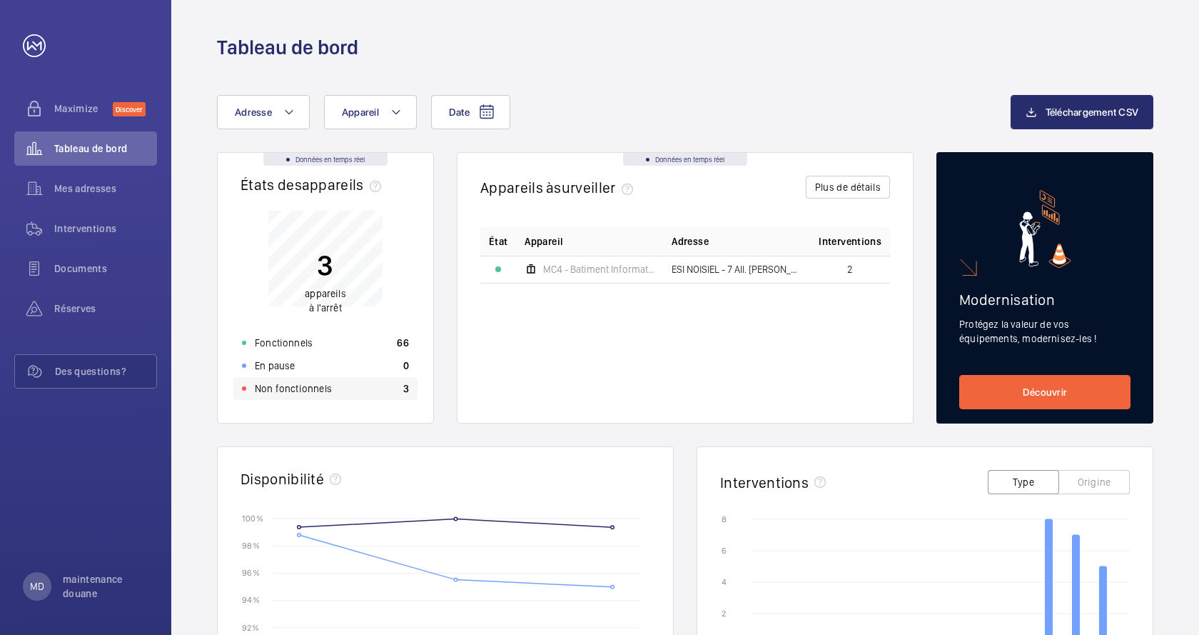
click at [326, 388] on p "Non fonctionnels" at bounding box center [293, 388] width 77 height 14
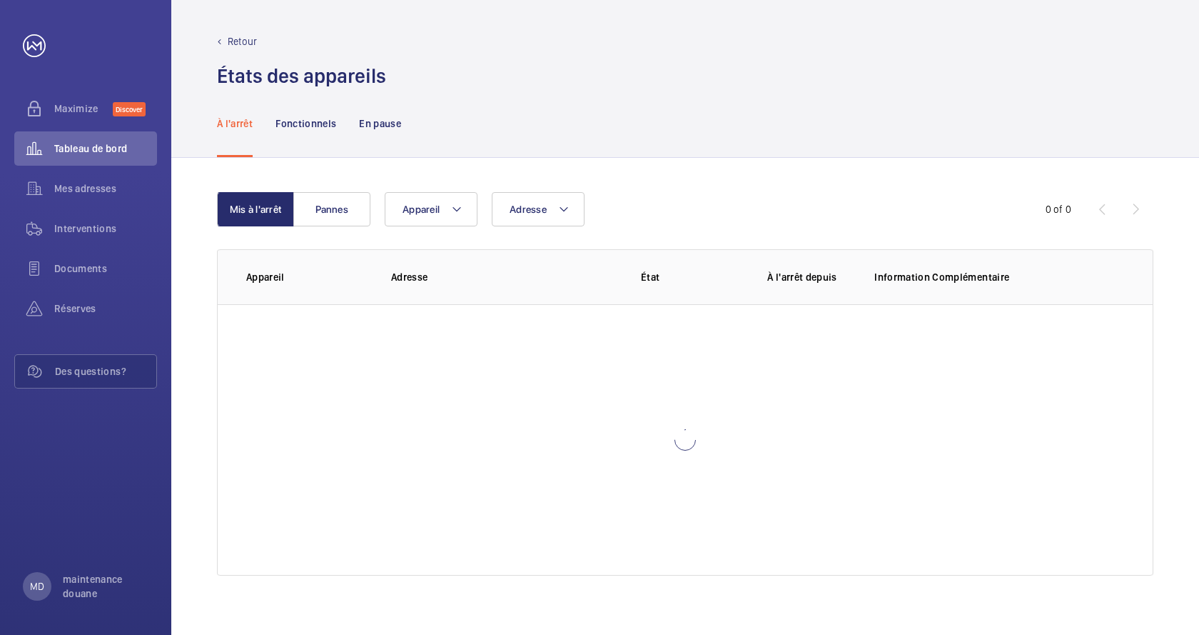
click at [523, 442] on div at bounding box center [685, 439] width 935 height 271
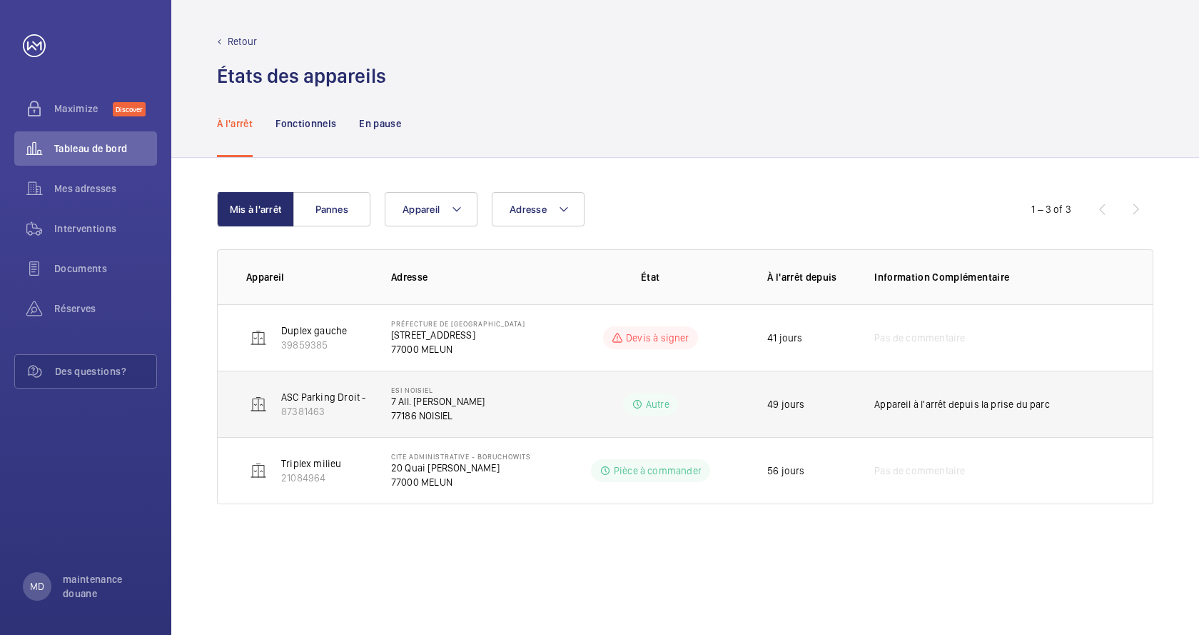
click at [418, 400] on p "7 All. [PERSON_NAME]" at bounding box center [438, 401] width 94 height 14
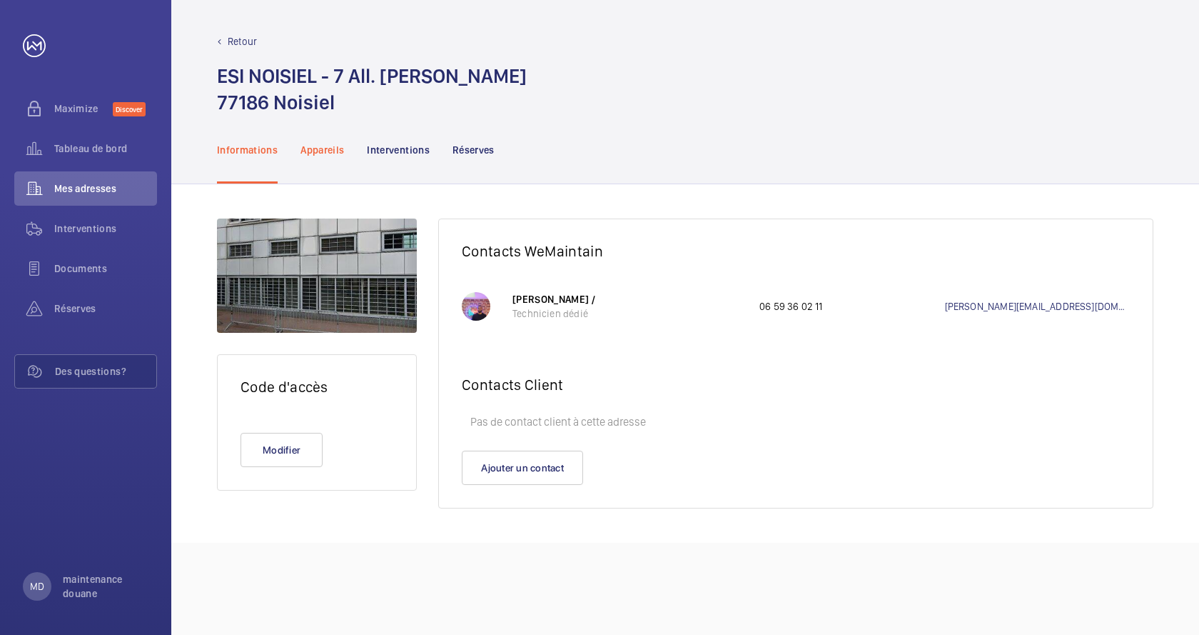
click at [331, 154] on p "Appareils" at bounding box center [323, 150] width 44 height 14
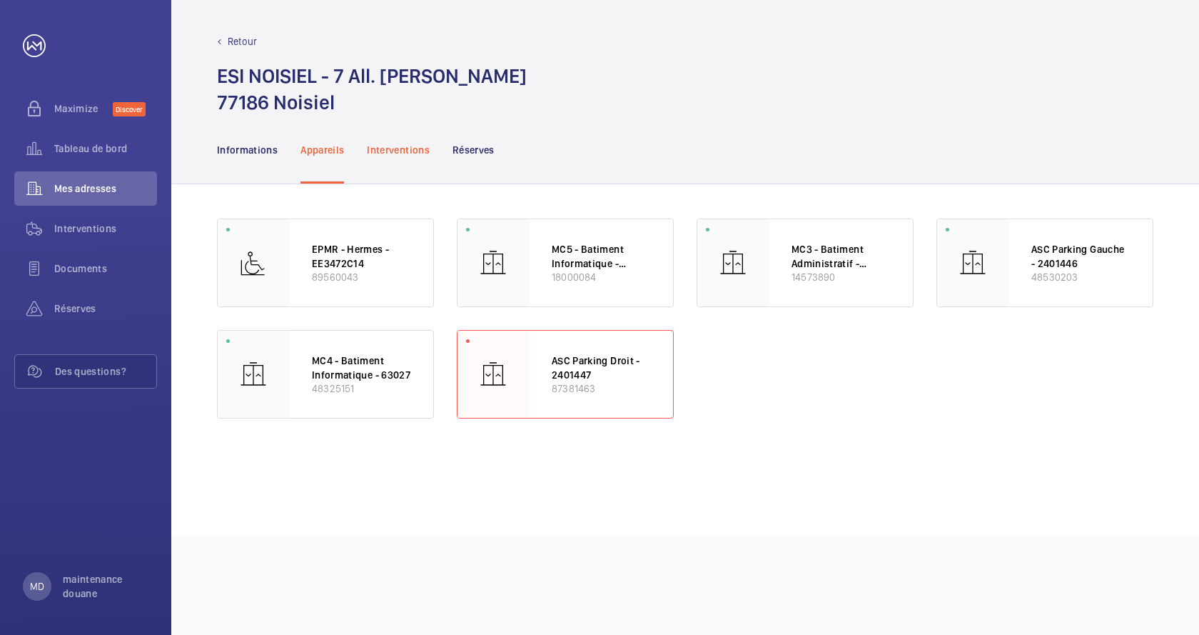
click at [407, 145] on p "Interventions" at bounding box center [398, 150] width 63 height 14
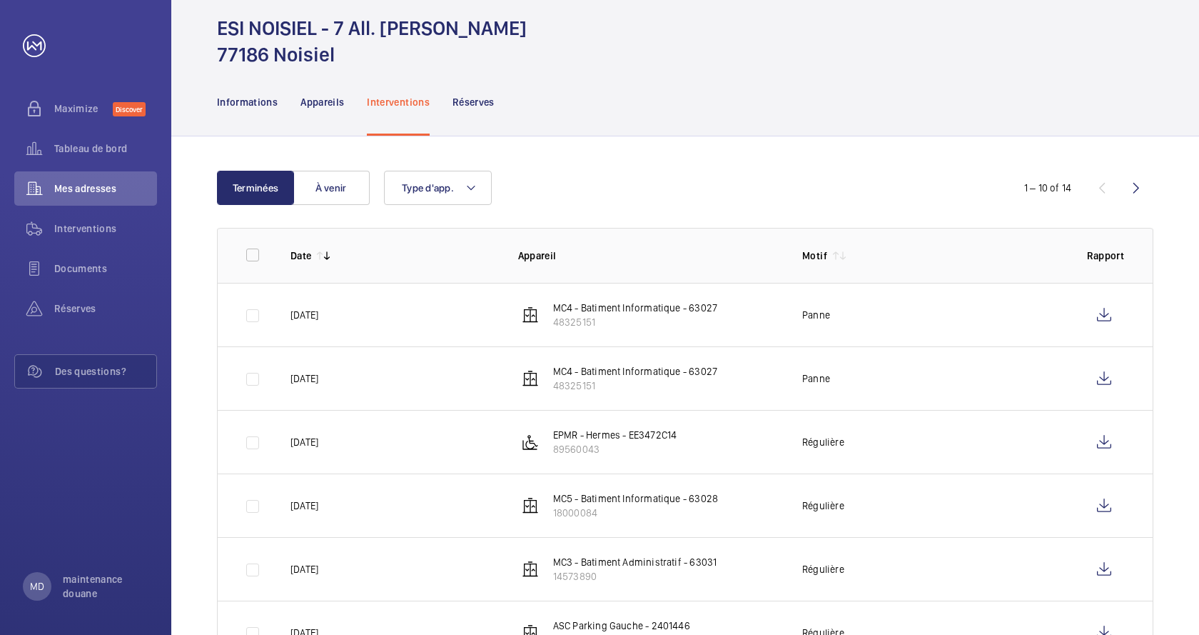
scroll to position [41, 0]
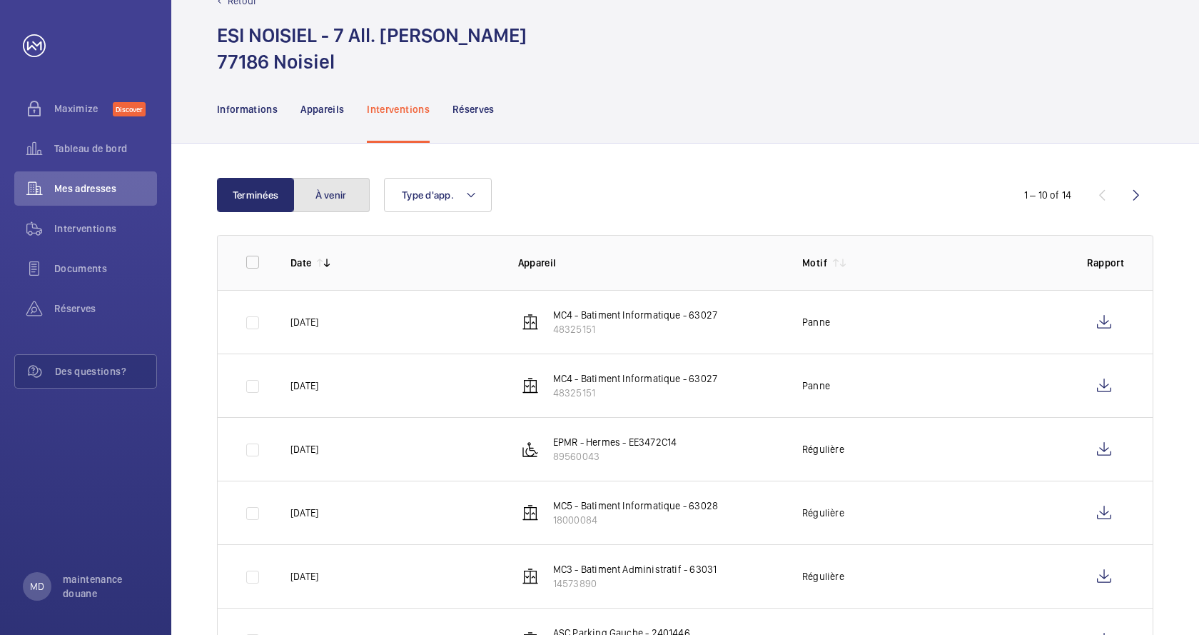
click at [334, 191] on button "À venir" at bounding box center [331, 195] width 77 height 34
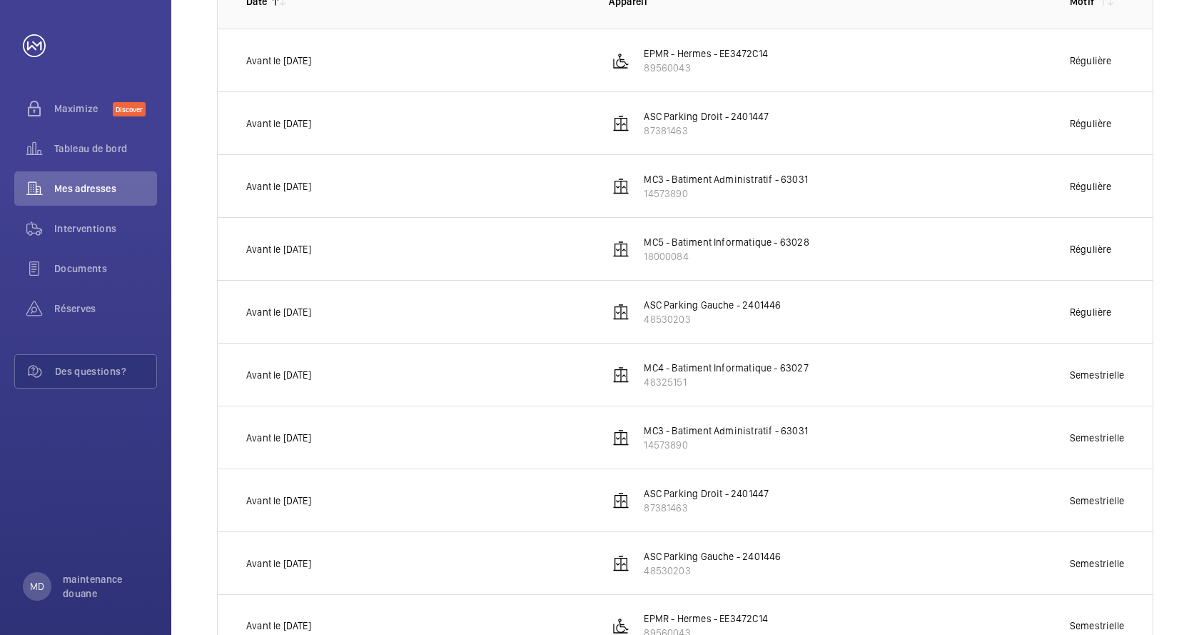
scroll to position [358, 0]
